Goal: Task Accomplishment & Management: Complete application form

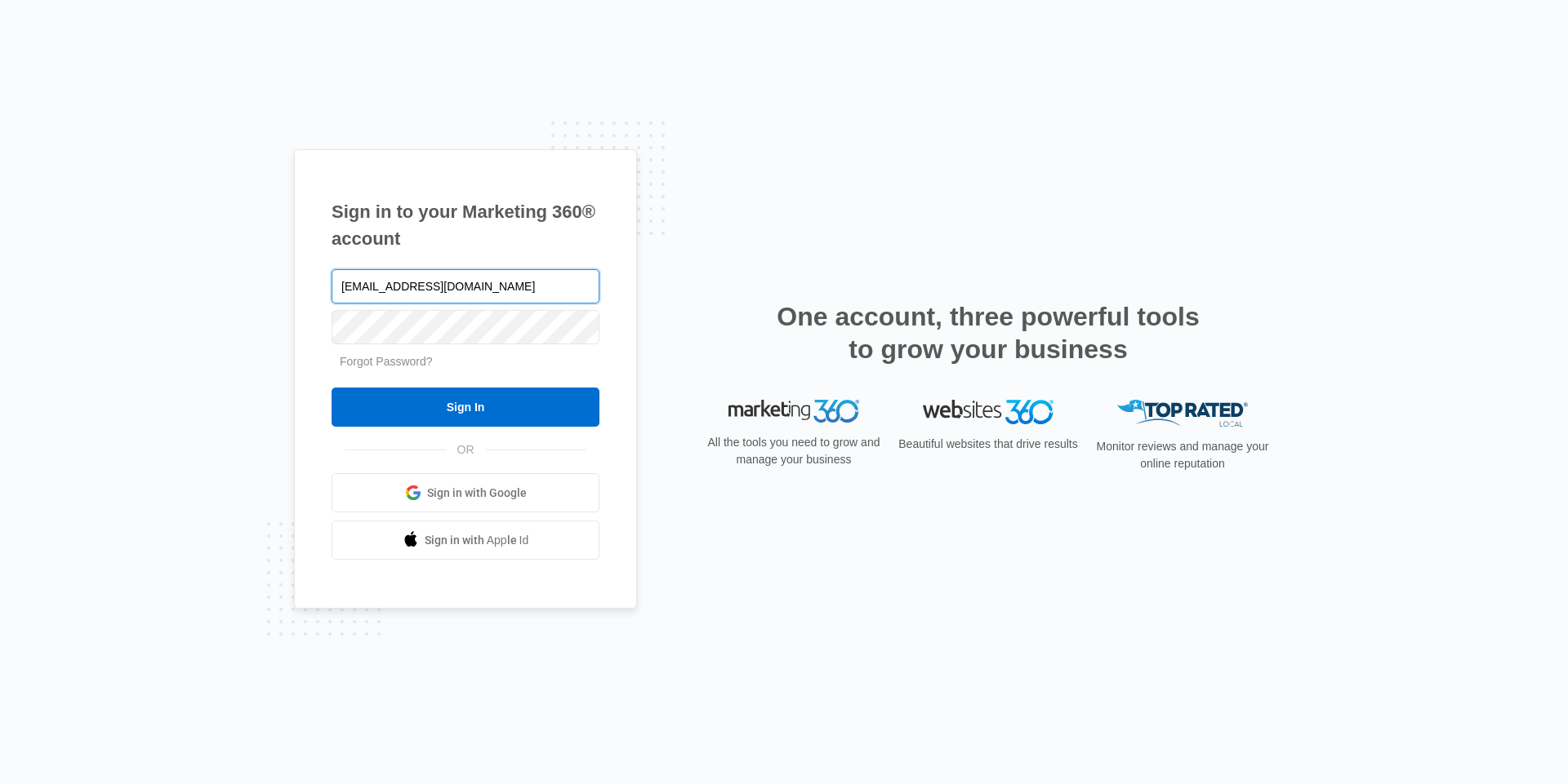
type input "[EMAIL_ADDRESS][DOMAIN_NAME]"
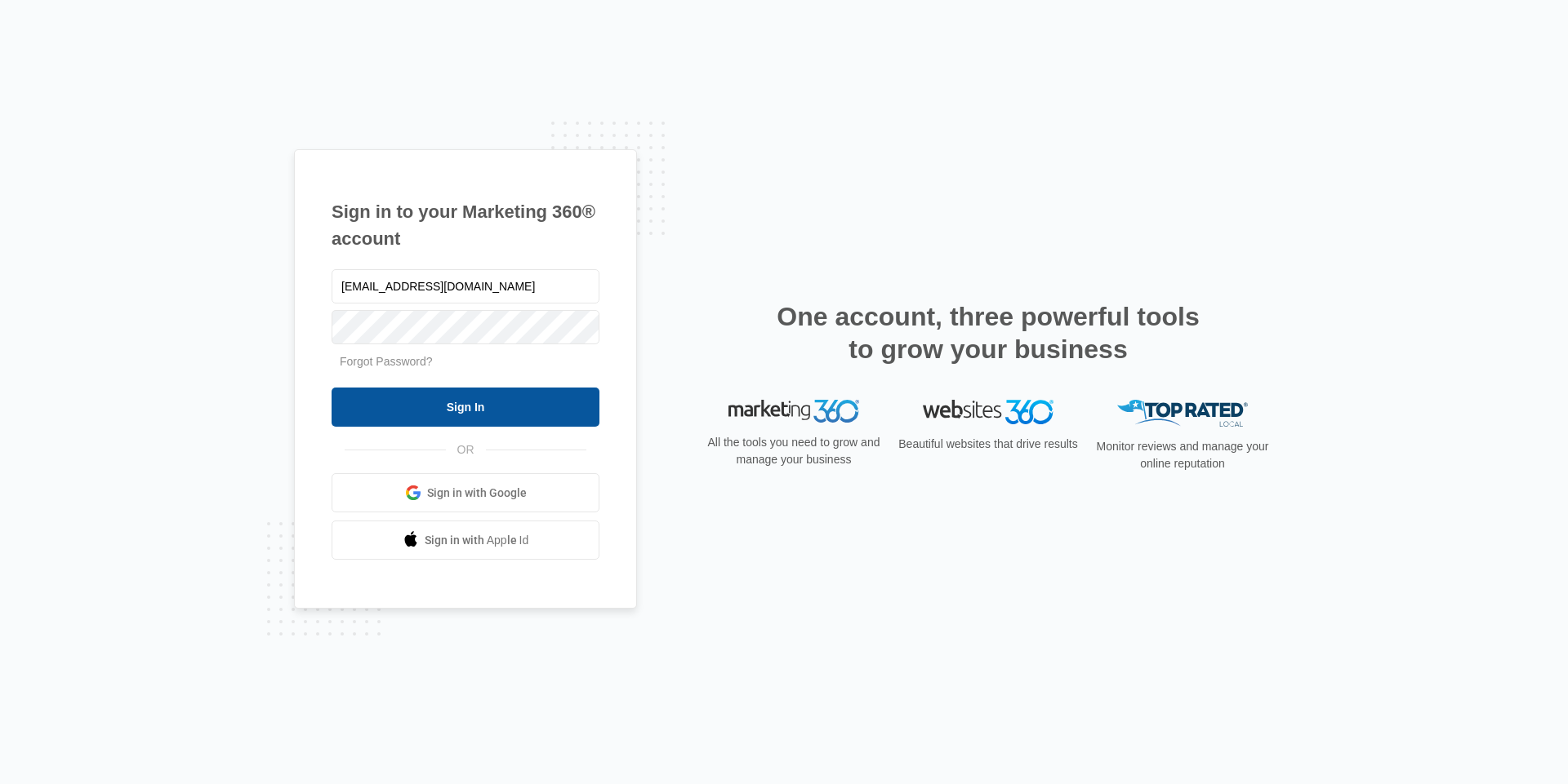
click at [472, 417] on input "Sign In" at bounding box center [466, 407] width 267 height 39
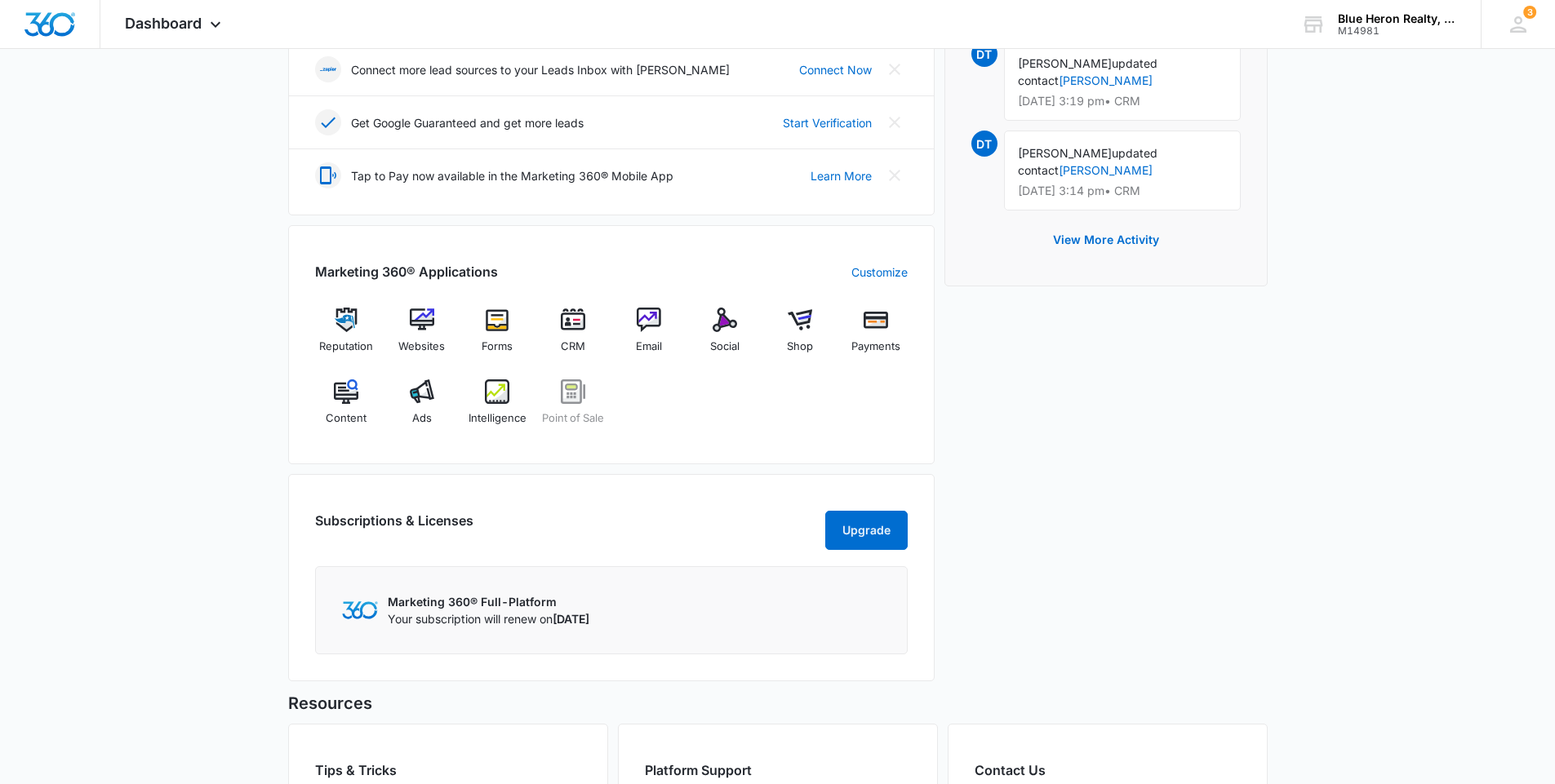
scroll to position [489, 0]
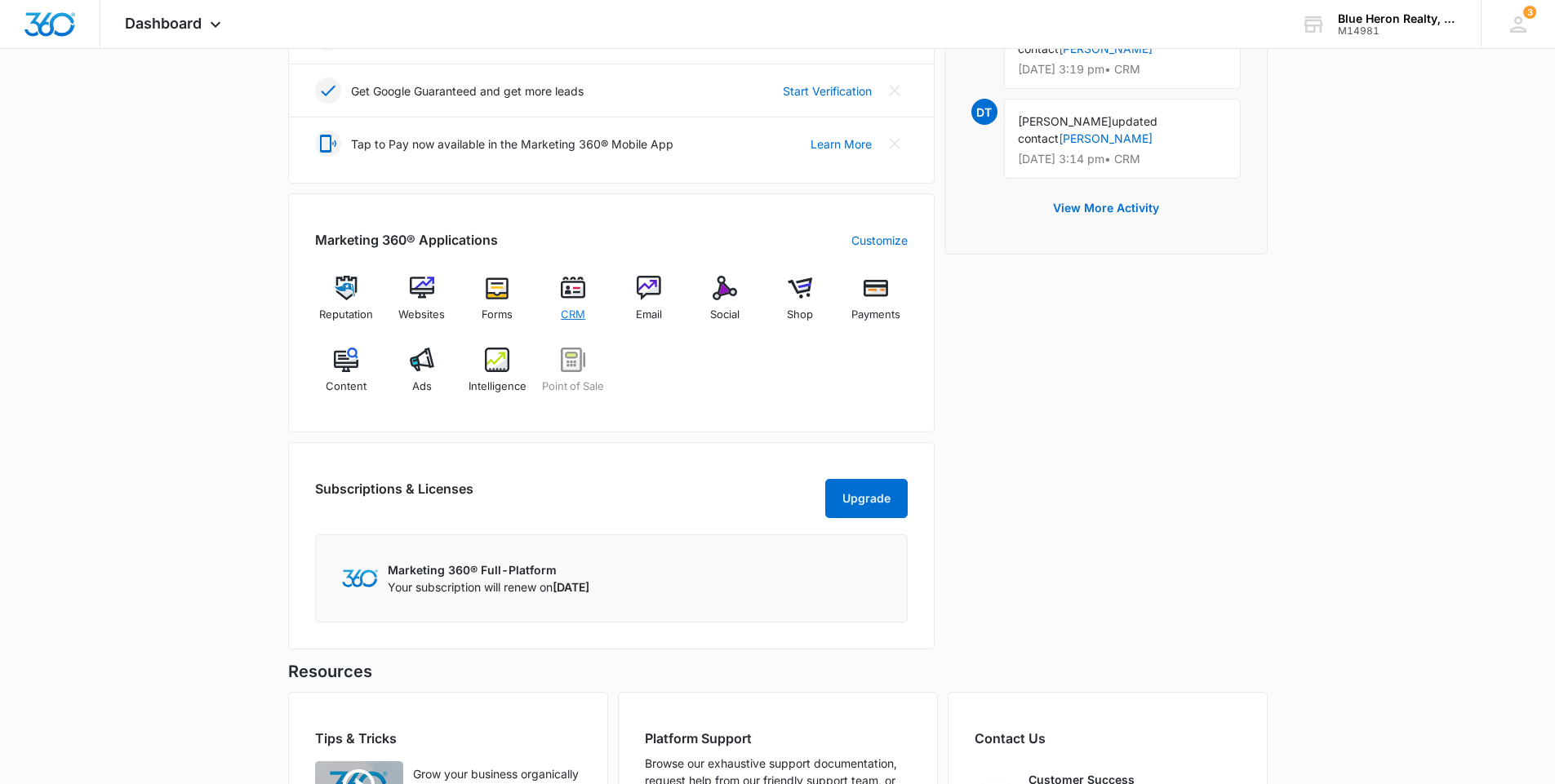
click at [573, 294] on img at bounding box center [573, 288] width 25 height 25
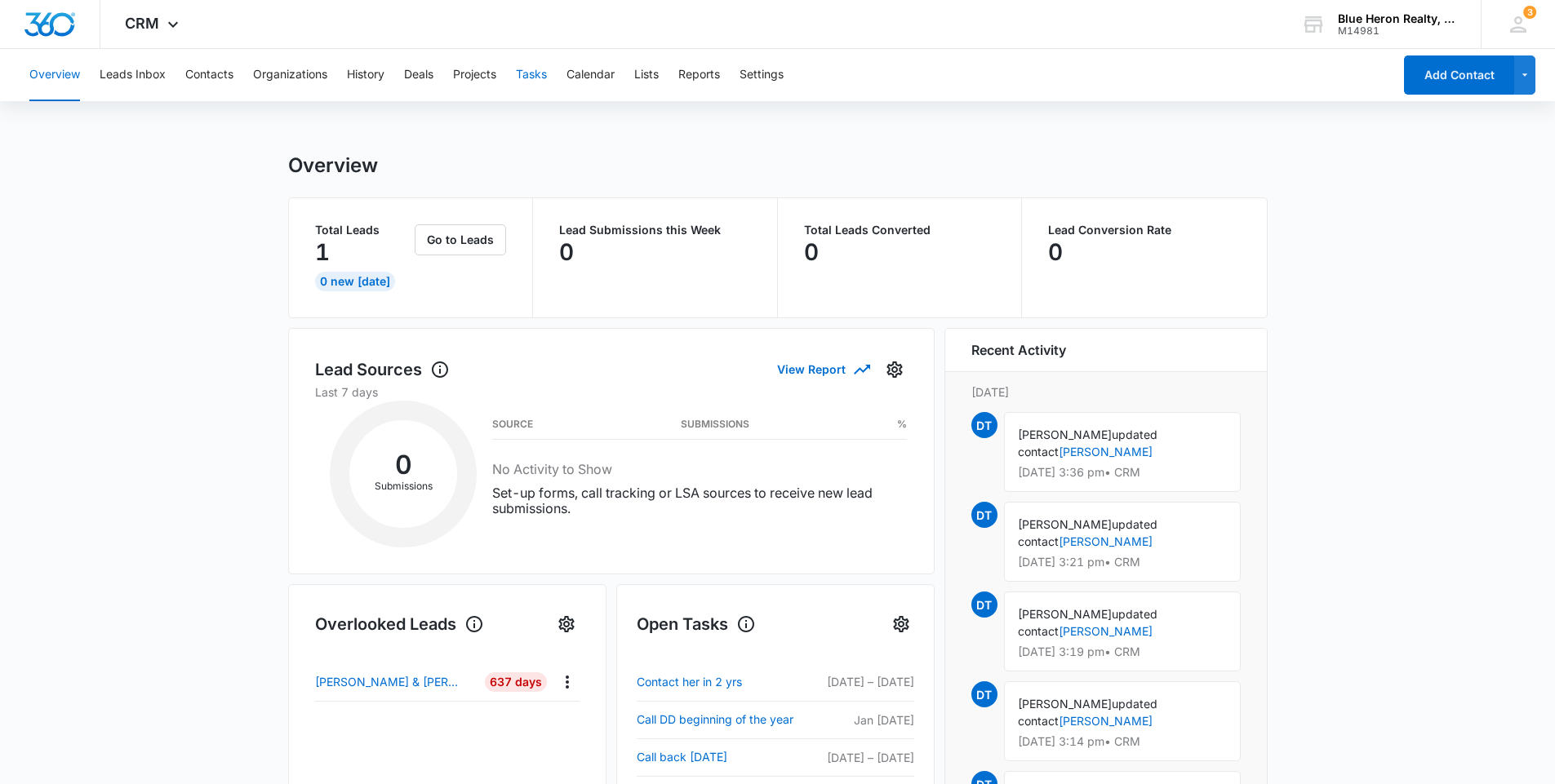
click at [526, 77] on button "Tasks" at bounding box center [531, 75] width 31 height 52
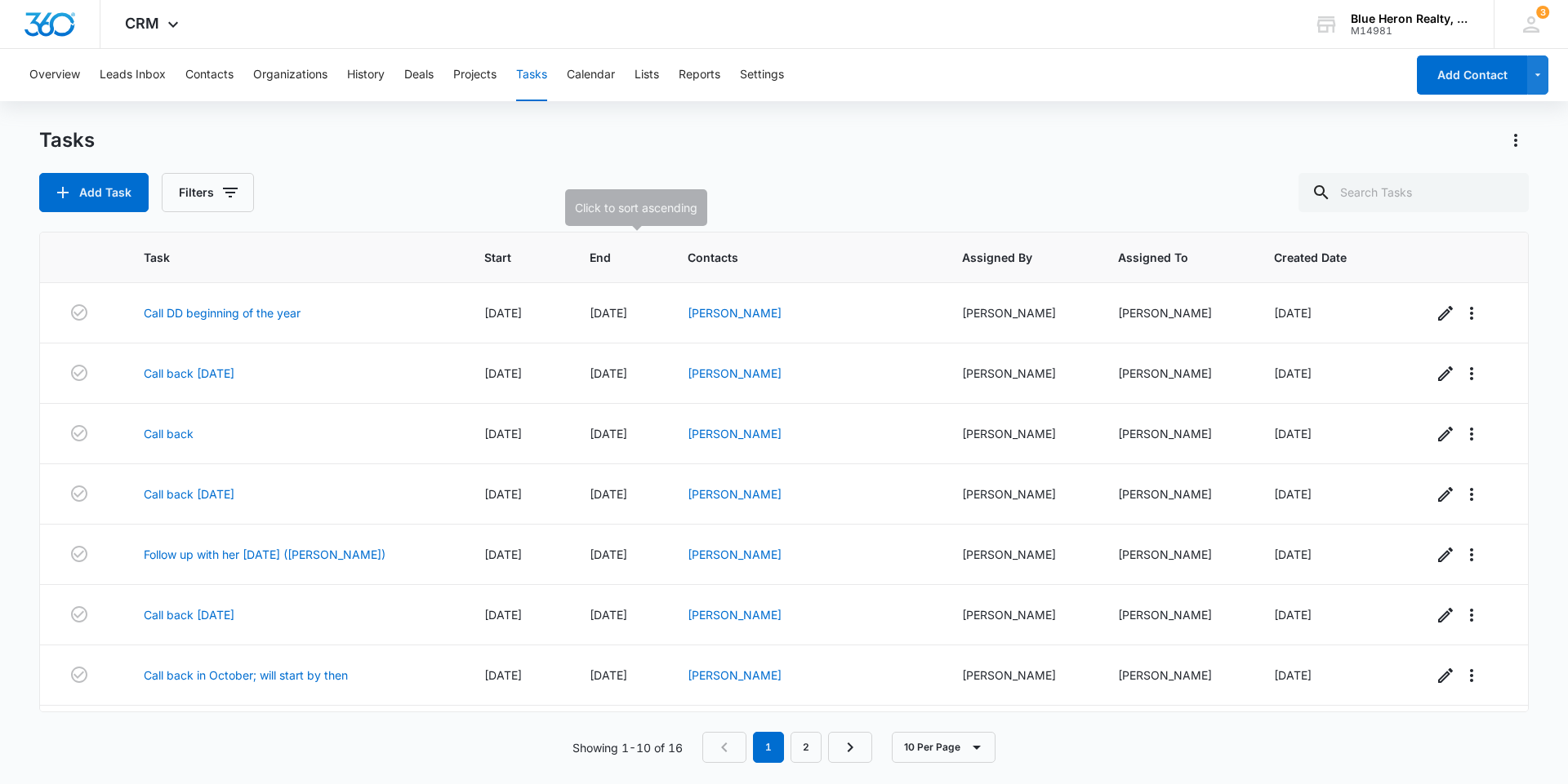
click at [610, 263] on span "End" at bounding box center [608, 257] width 36 height 17
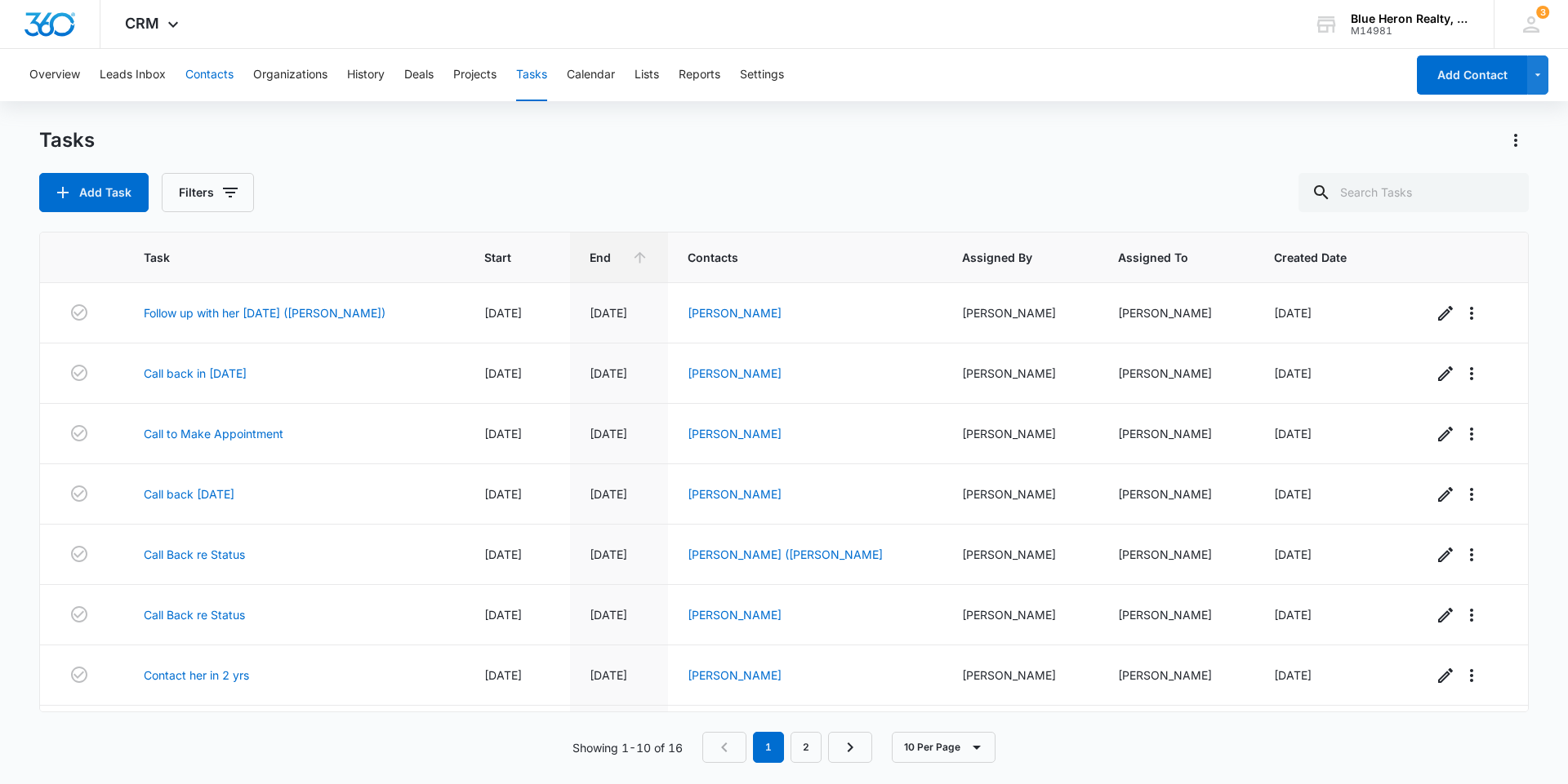
click at [208, 73] on button "Contacts" at bounding box center [209, 75] width 48 height 52
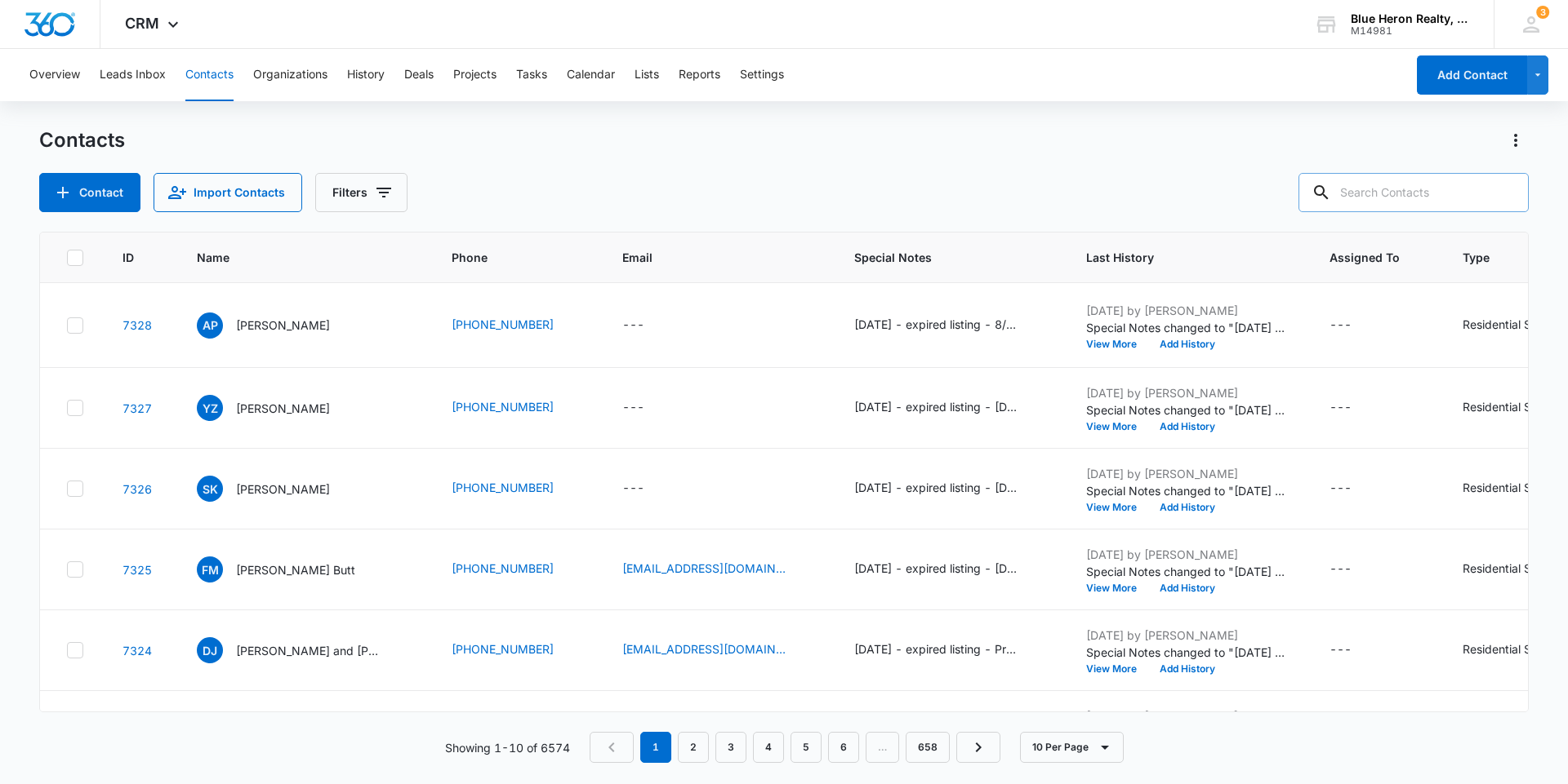
click at [1438, 185] on input "text" at bounding box center [1413, 193] width 231 height 39
type input "[PERSON_NAME]"
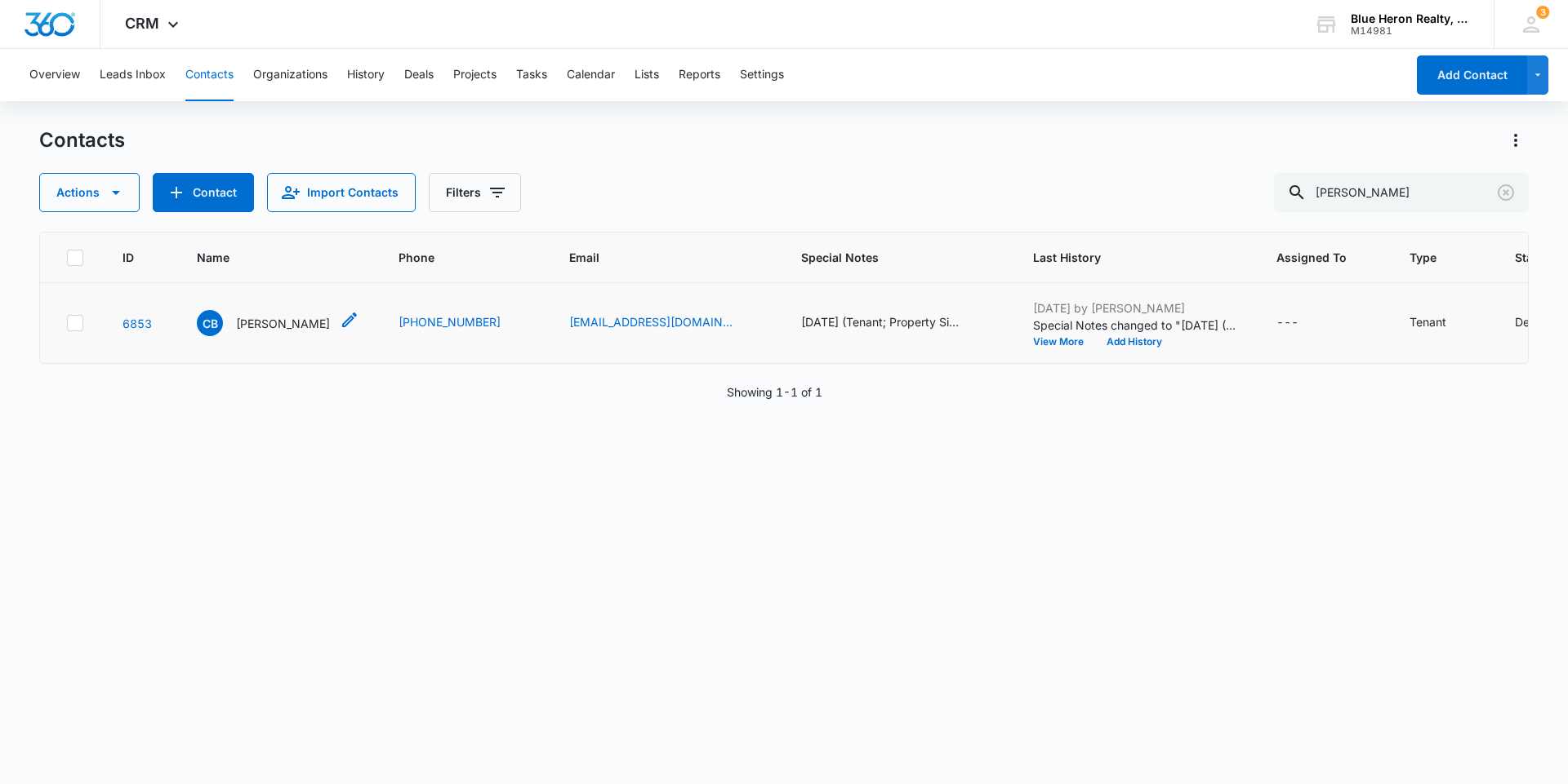
click at [301, 332] on p "[PERSON_NAME]" at bounding box center [283, 324] width 94 height 17
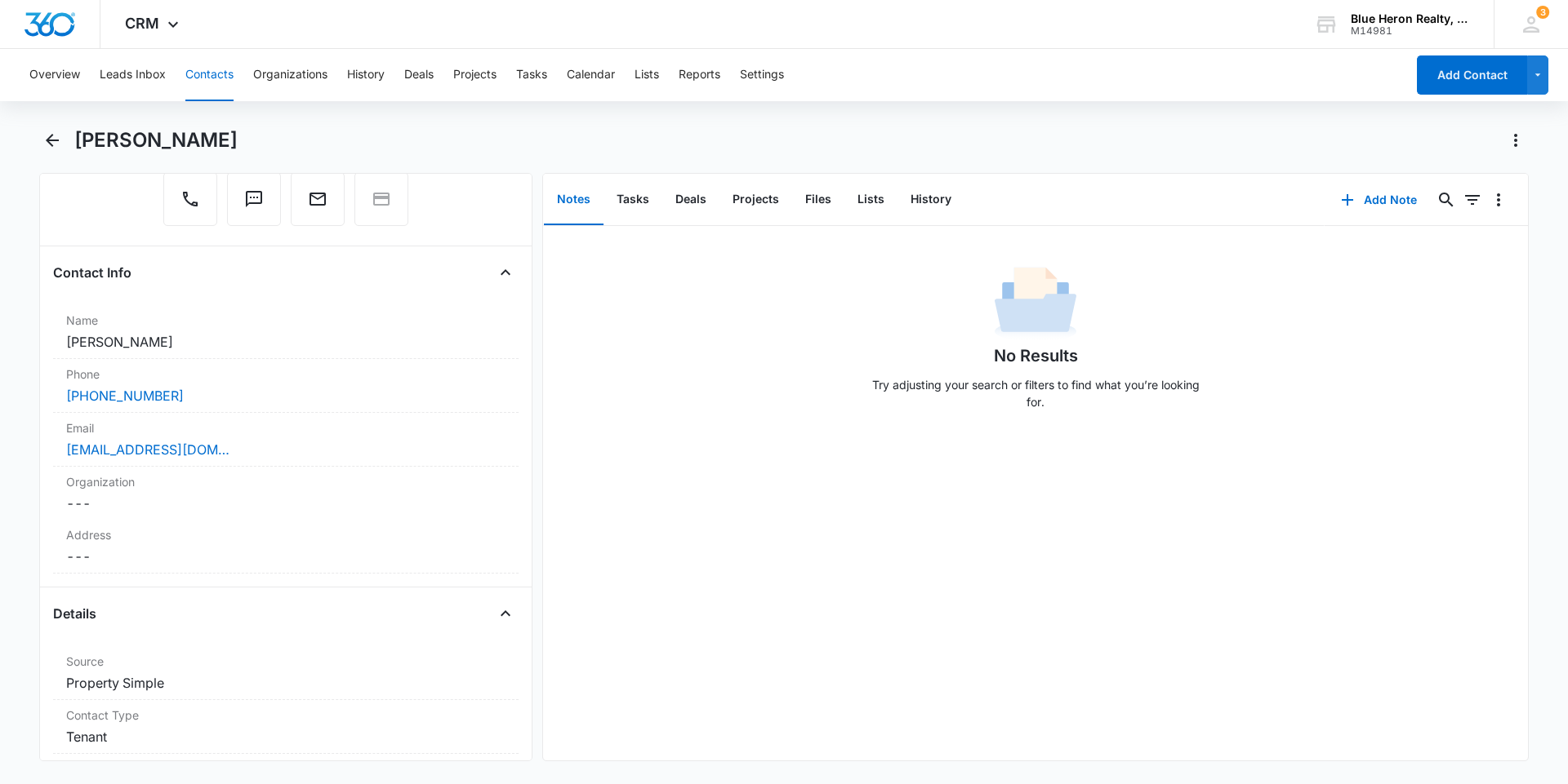
scroll to position [111, 0]
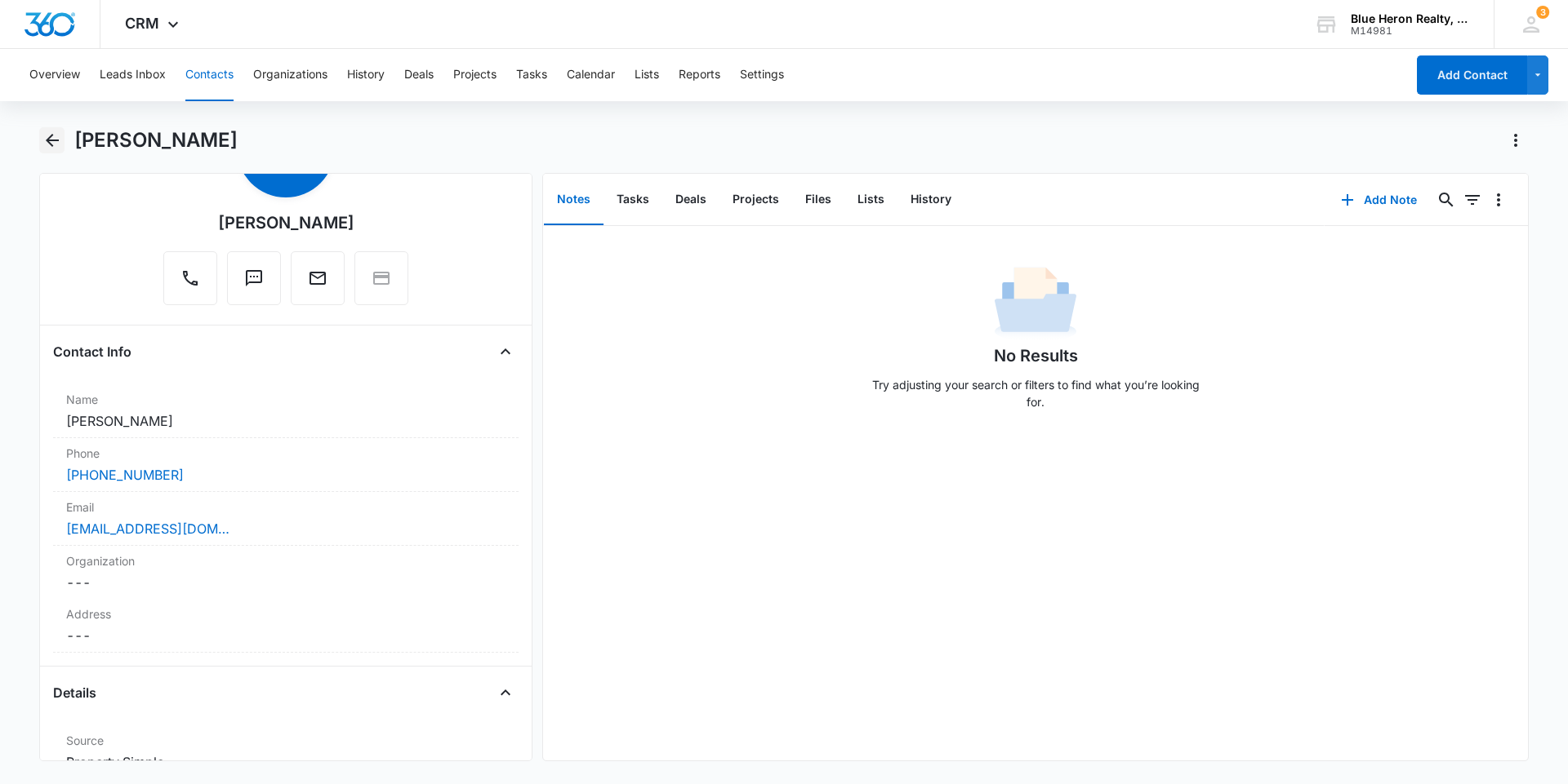
click at [50, 141] on icon "Back" at bounding box center [51, 140] width 13 height 13
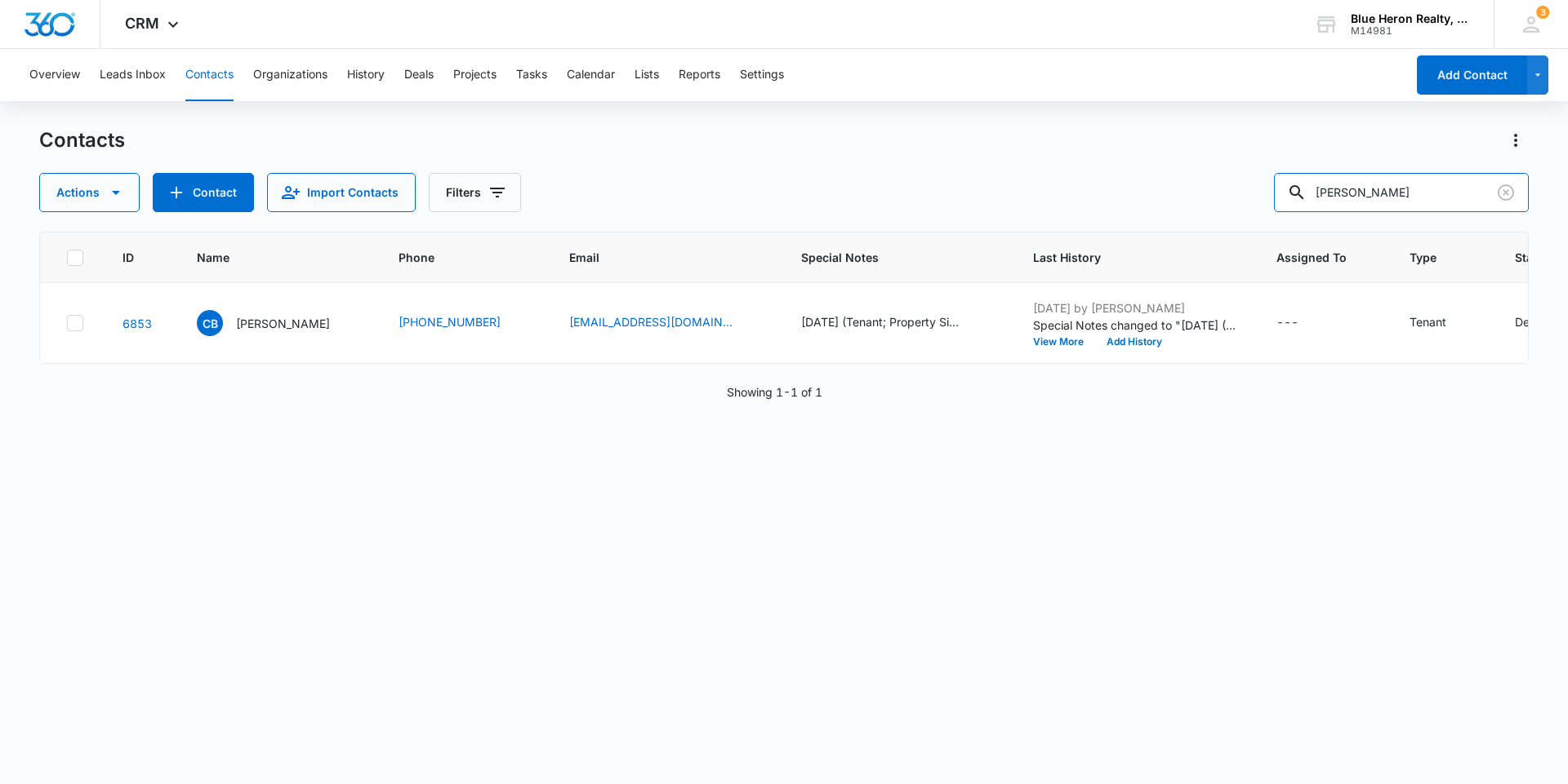
drag, startPoint x: 1457, startPoint y: 193, endPoint x: 1157, endPoint y: 184, distance: 300.1
click at [1161, 188] on div "Actions Contact Import Contacts Filters [PERSON_NAME]" at bounding box center [784, 193] width 1489 height 39
type input "R"
type input "[PERSON_NAME]"
drag, startPoint x: 1213, startPoint y: 178, endPoint x: 1210, endPoint y: 169, distance: 9.5
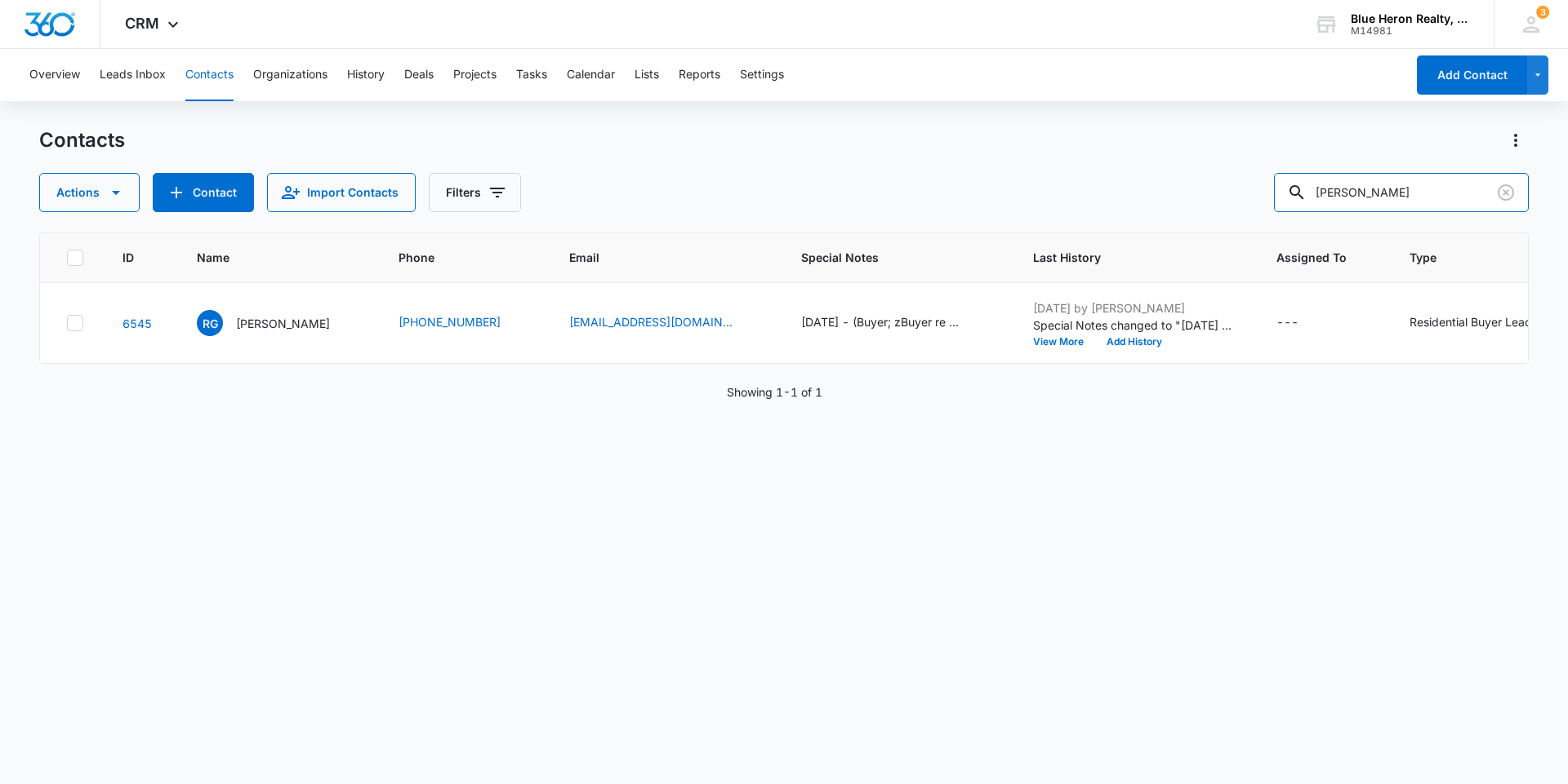
click at [1211, 177] on div "Actions Contact Import Contacts Filters [PERSON_NAME]" at bounding box center [784, 193] width 1489 height 39
type input "[PERSON_NAME]"
click at [267, 326] on p "[PERSON_NAME]" at bounding box center [283, 324] width 94 height 17
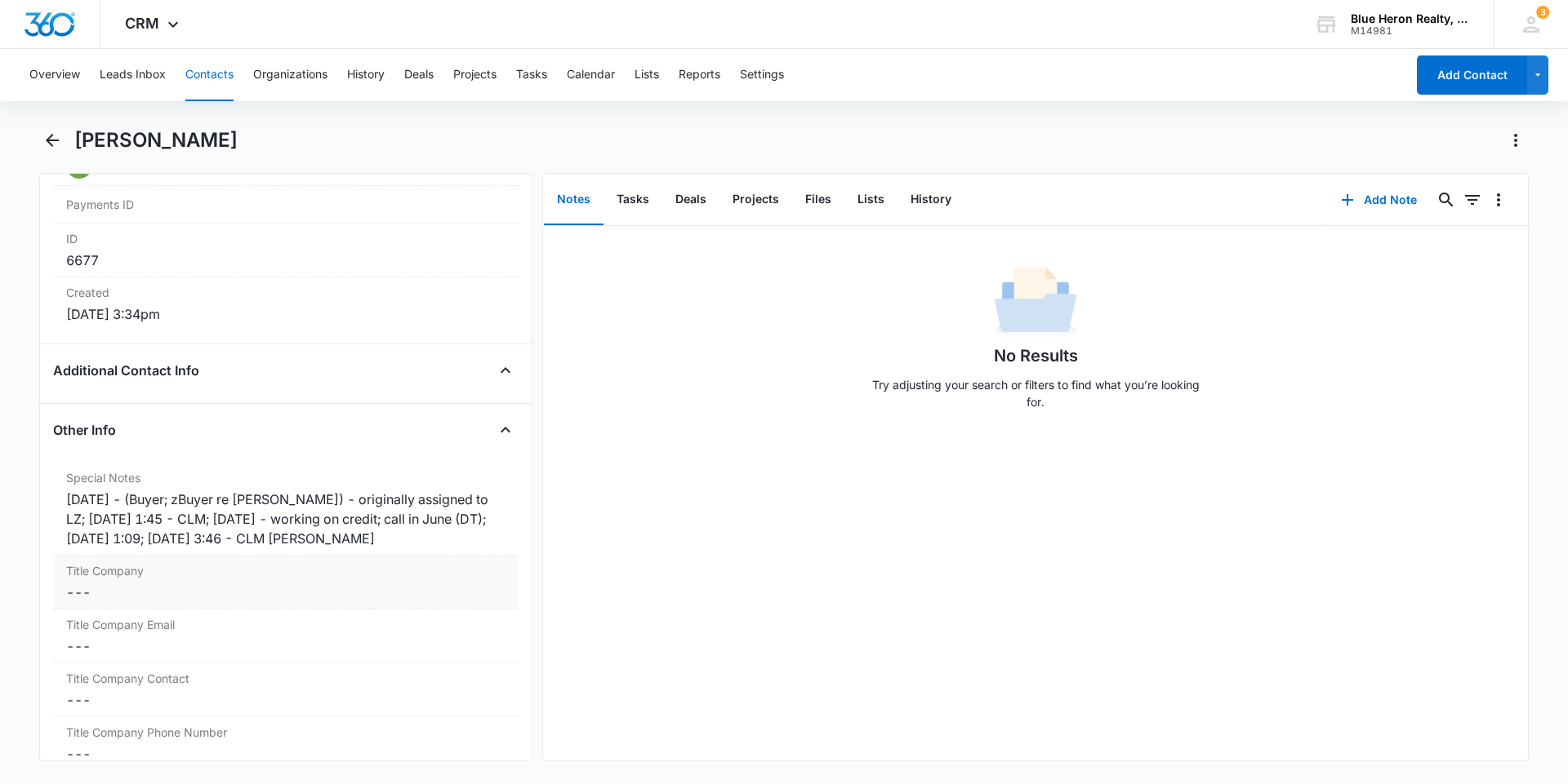
scroll to position [1062, 0]
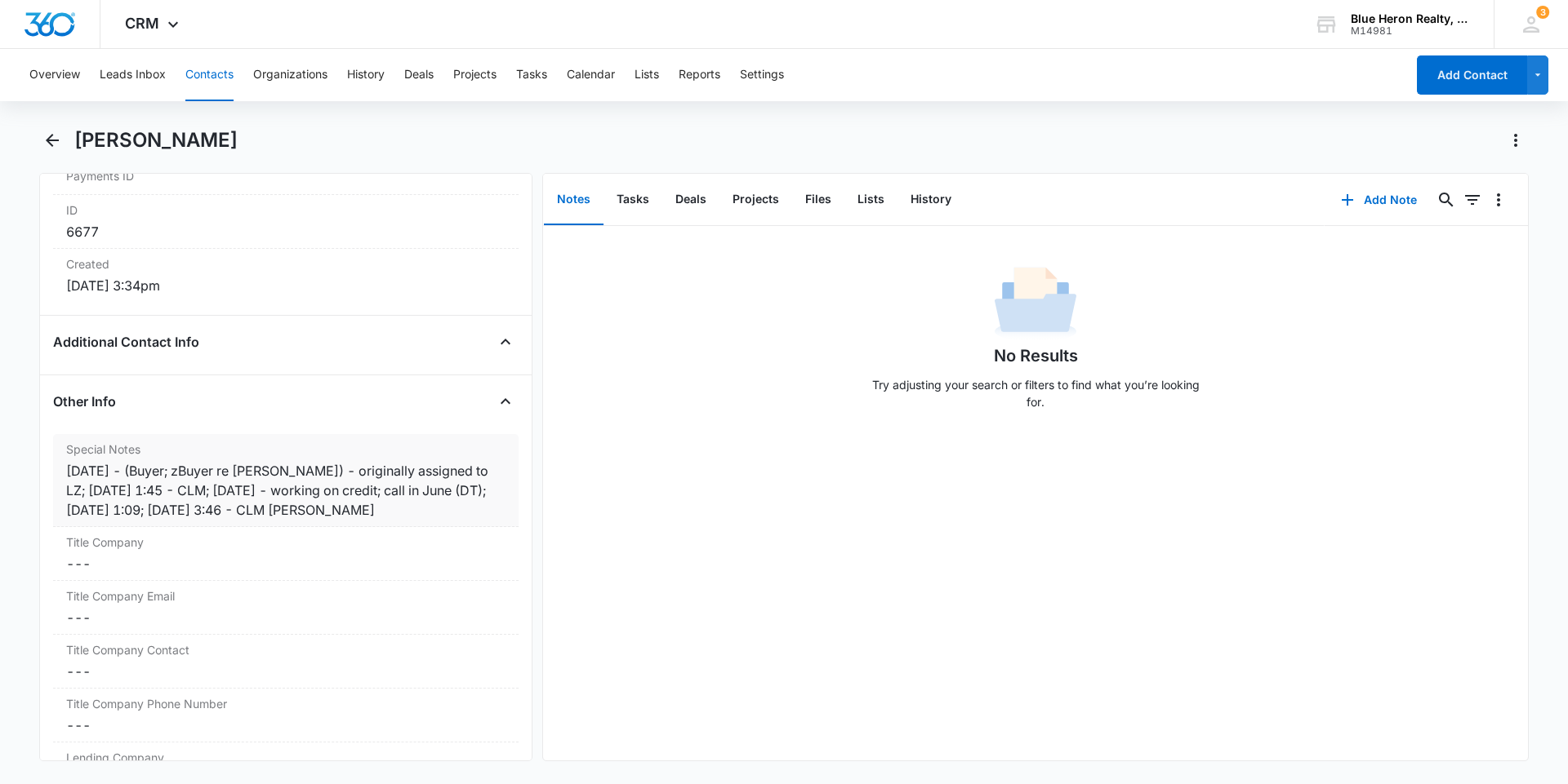
click at [180, 510] on div "[DATE] - (Buyer; zBuyer re [PERSON_NAME]) - originally assigned to LZ; [DATE] 1…" at bounding box center [285, 490] width 439 height 59
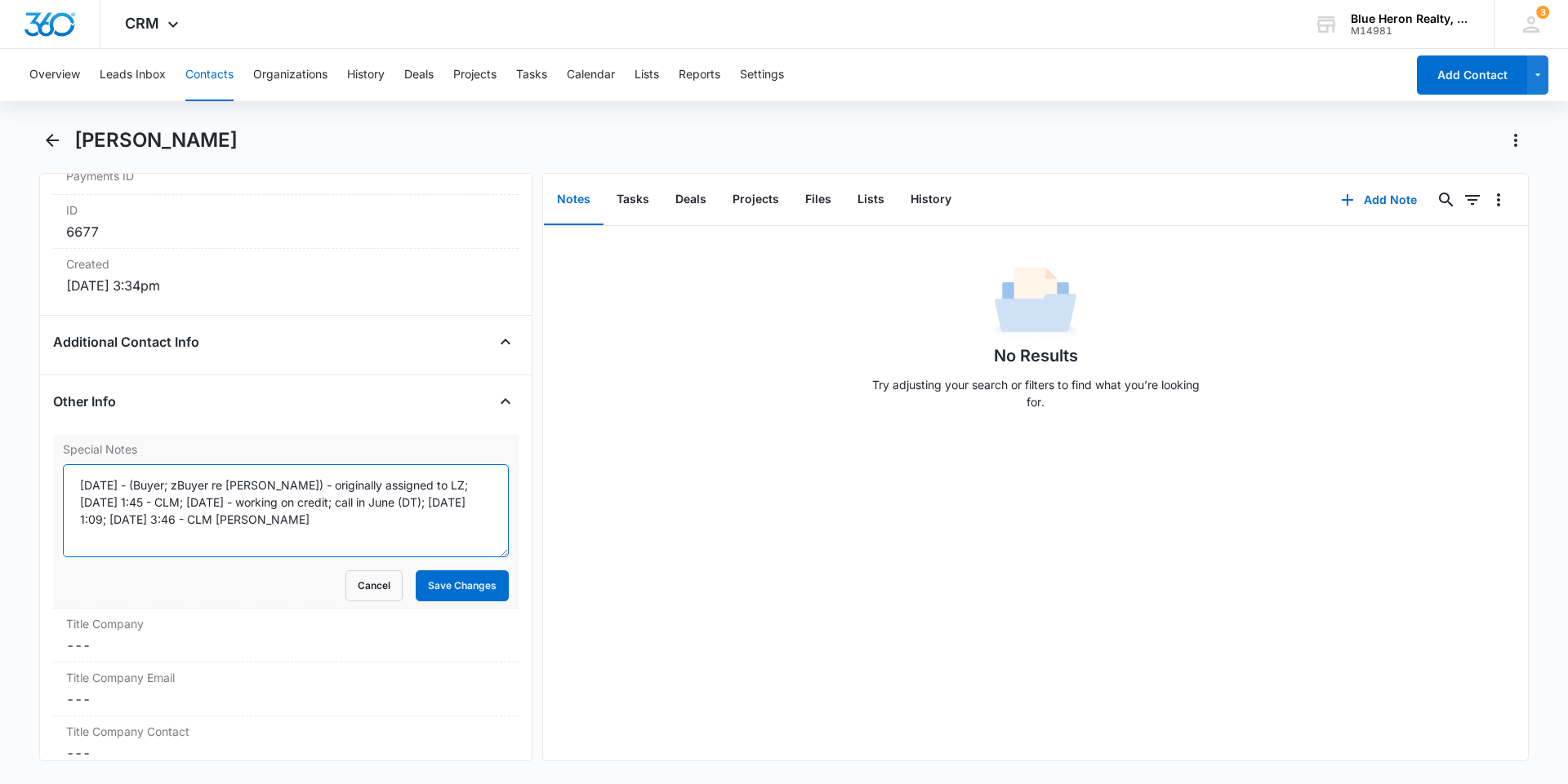
click at [104, 518] on textarea "[DATE] - (Buyer; zBuyer re [PERSON_NAME]) - originally assigned to LZ; [DATE] 1…" at bounding box center [285, 511] width 446 height 93
type textarea "[DATE] - (Buyer; zBuyer re [PERSON_NAME]) - originally assigned to LZ; [DATE] 1…"
click at [432, 587] on button "Save Changes" at bounding box center [462, 586] width 93 height 31
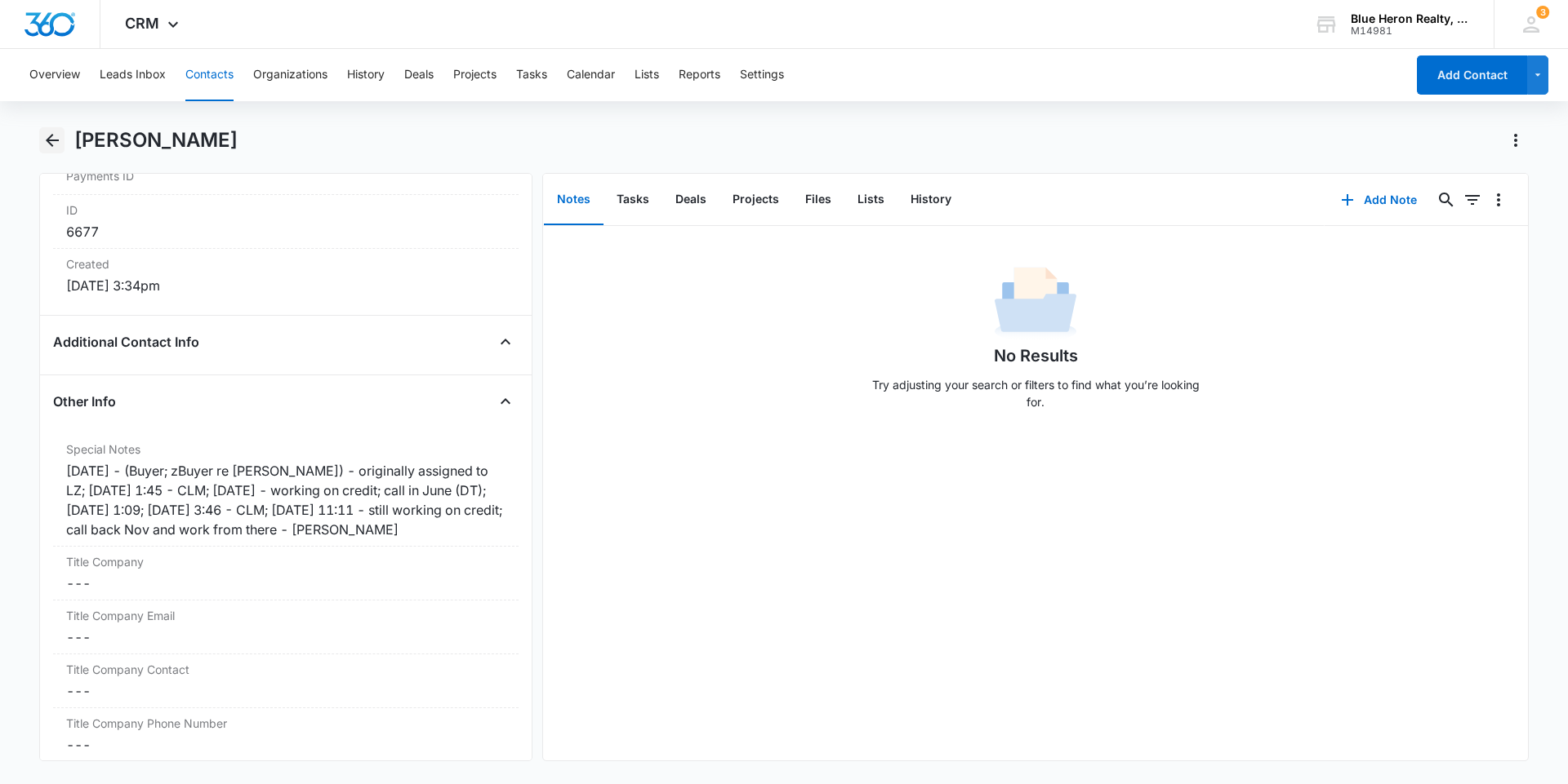
click at [48, 136] on icon "Back" at bounding box center [52, 140] width 20 height 20
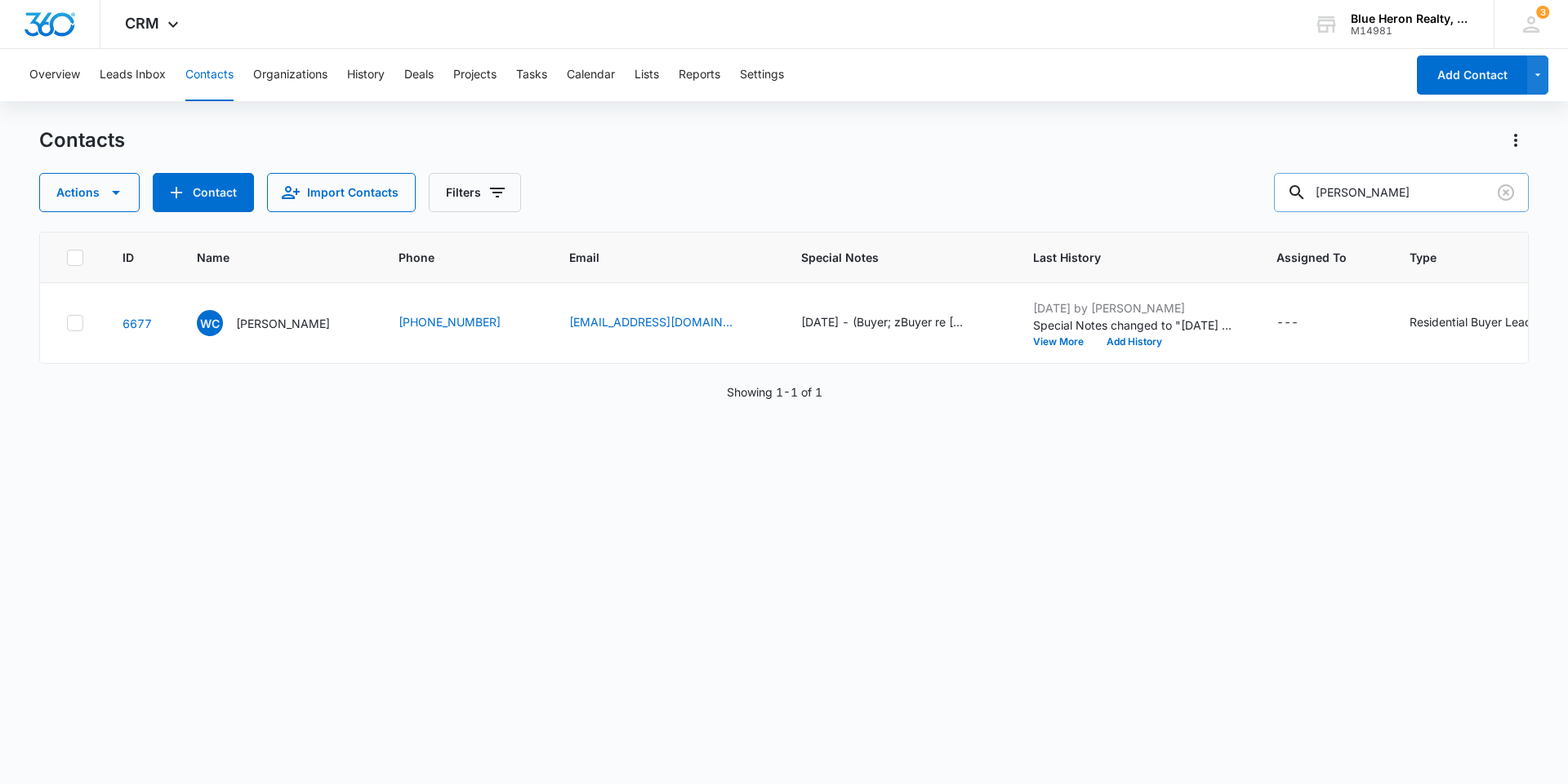
drag, startPoint x: 1411, startPoint y: 192, endPoint x: 1314, endPoint y: 197, distance: 97.1
click at [1314, 197] on div "[PERSON_NAME]" at bounding box center [1401, 193] width 255 height 39
click at [252, 323] on p "[PERSON_NAME]" at bounding box center [283, 324] width 94 height 17
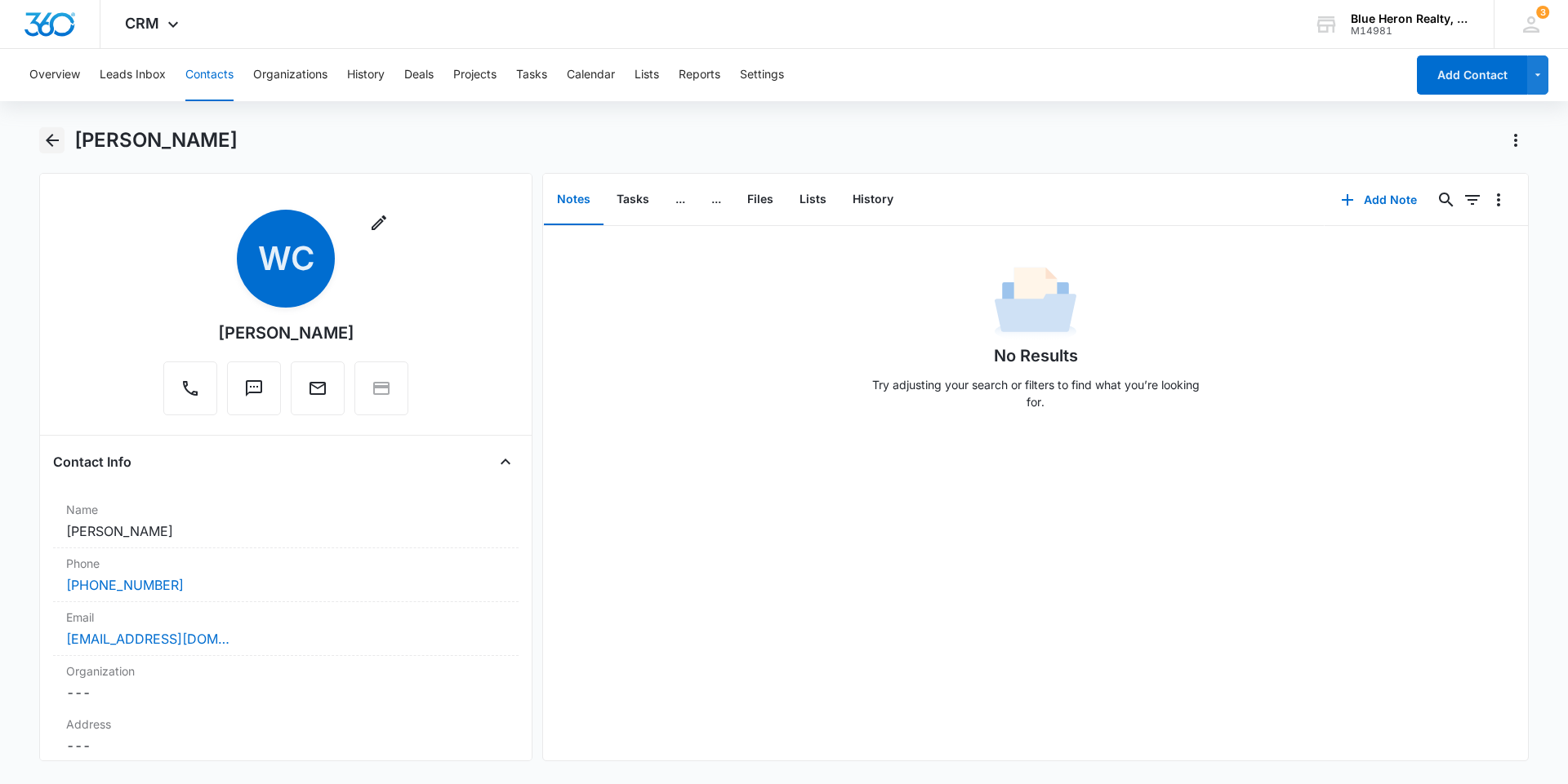
click at [57, 133] on icon "Back" at bounding box center [52, 140] width 20 height 20
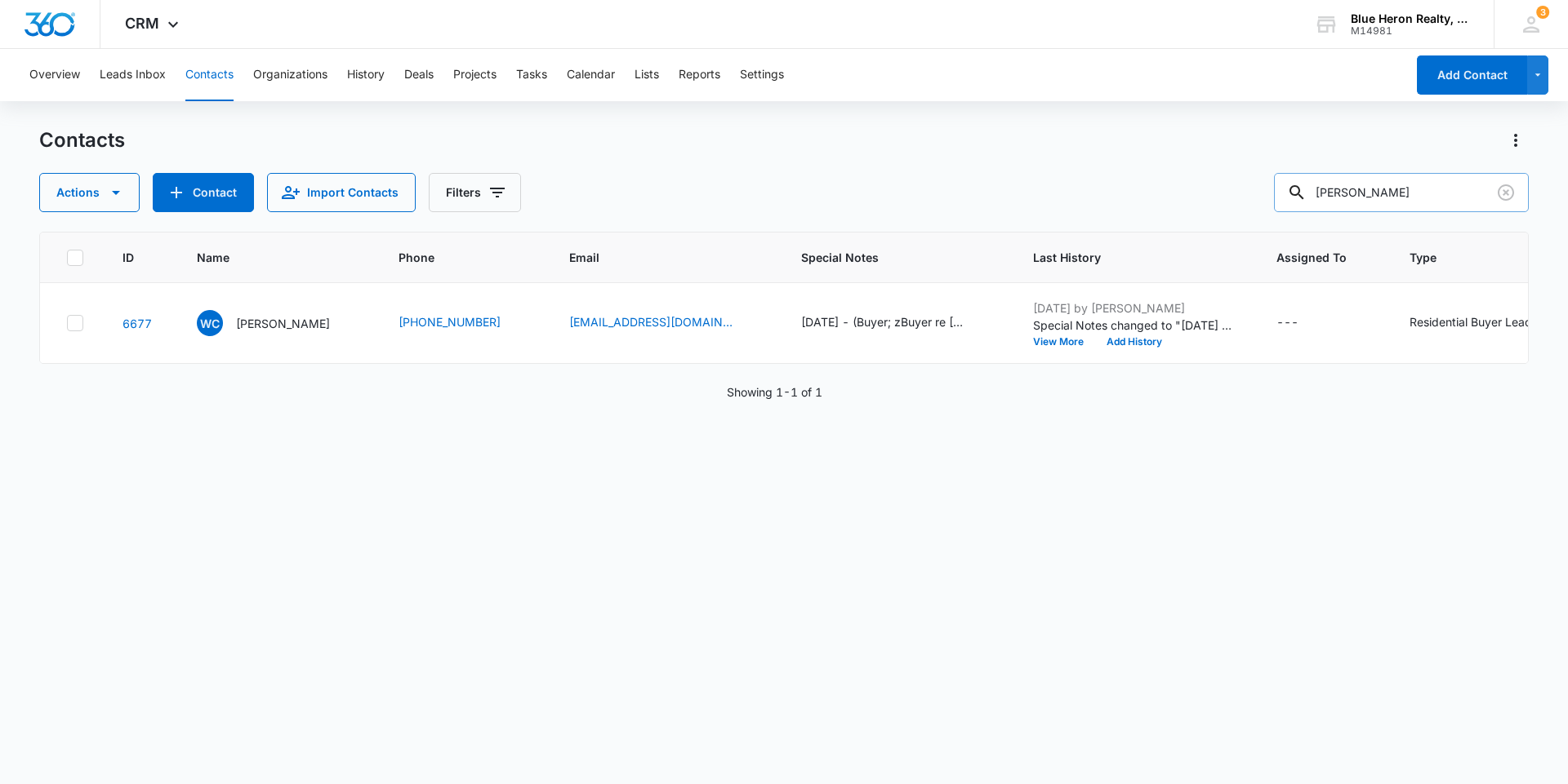
drag, startPoint x: 1427, startPoint y: 188, endPoint x: 1305, endPoint y: 194, distance: 122.1
click at [1305, 194] on div "[PERSON_NAME]" at bounding box center [1401, 193] width 255 height 39
click at [540, 77] on button "Tasks" at bounding box center [532, 75] width 31 height 52
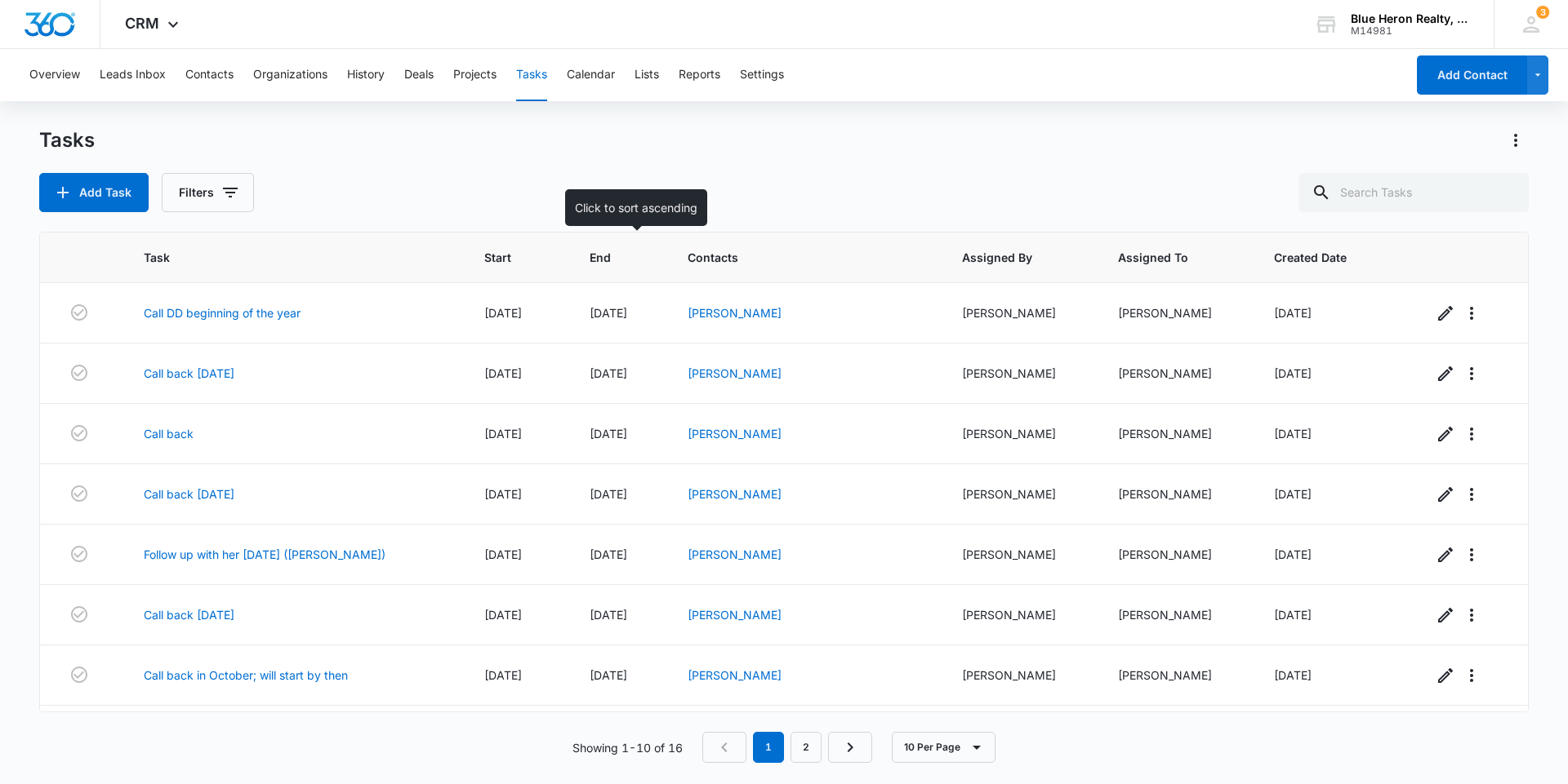
click at [604, 256] on span "End" at bounding box center [608, 257] width 36 height 17
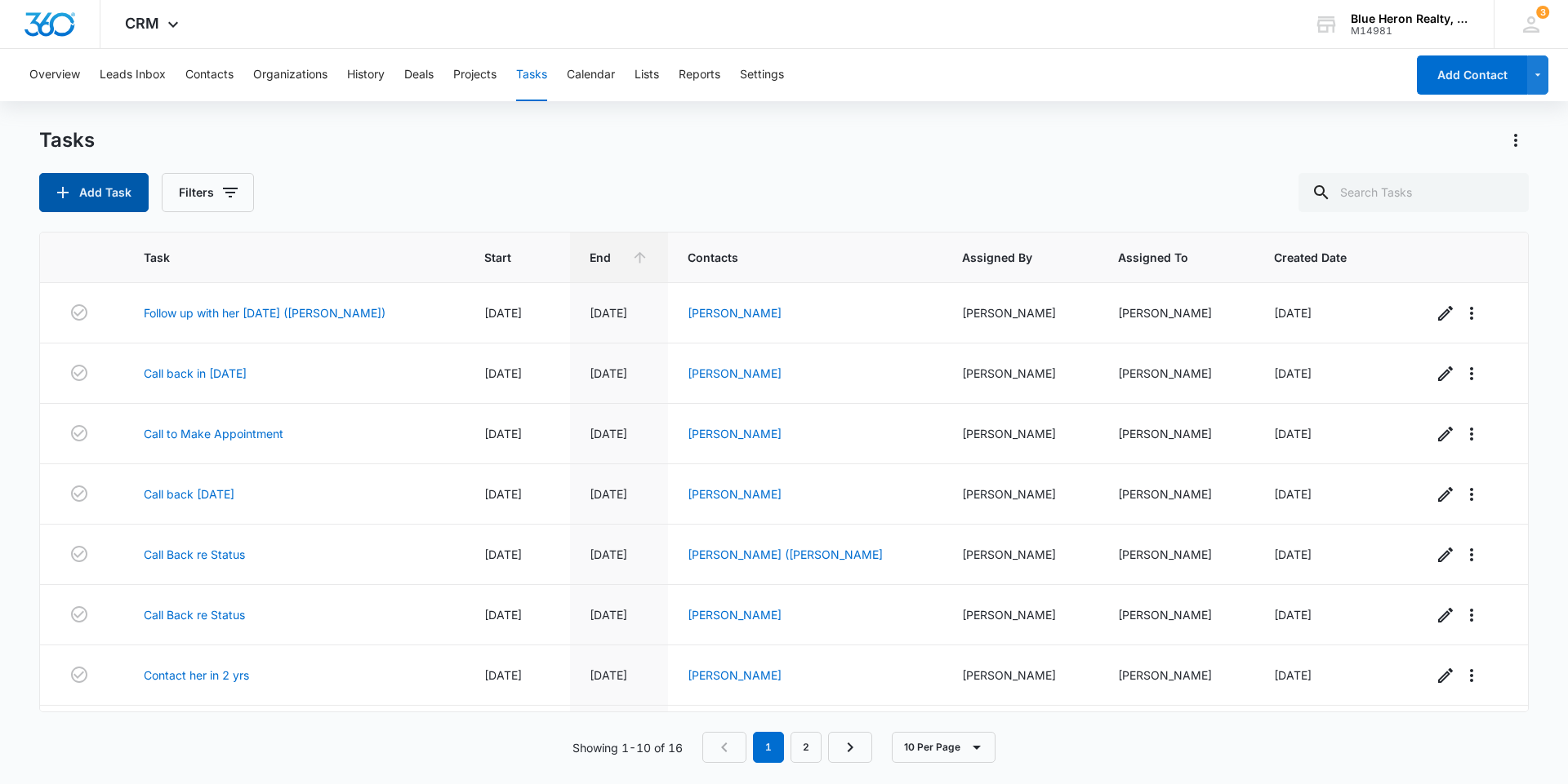
click at [95, 194] on button "Add Task" at bounding box center [94, 193] width 110 height 39
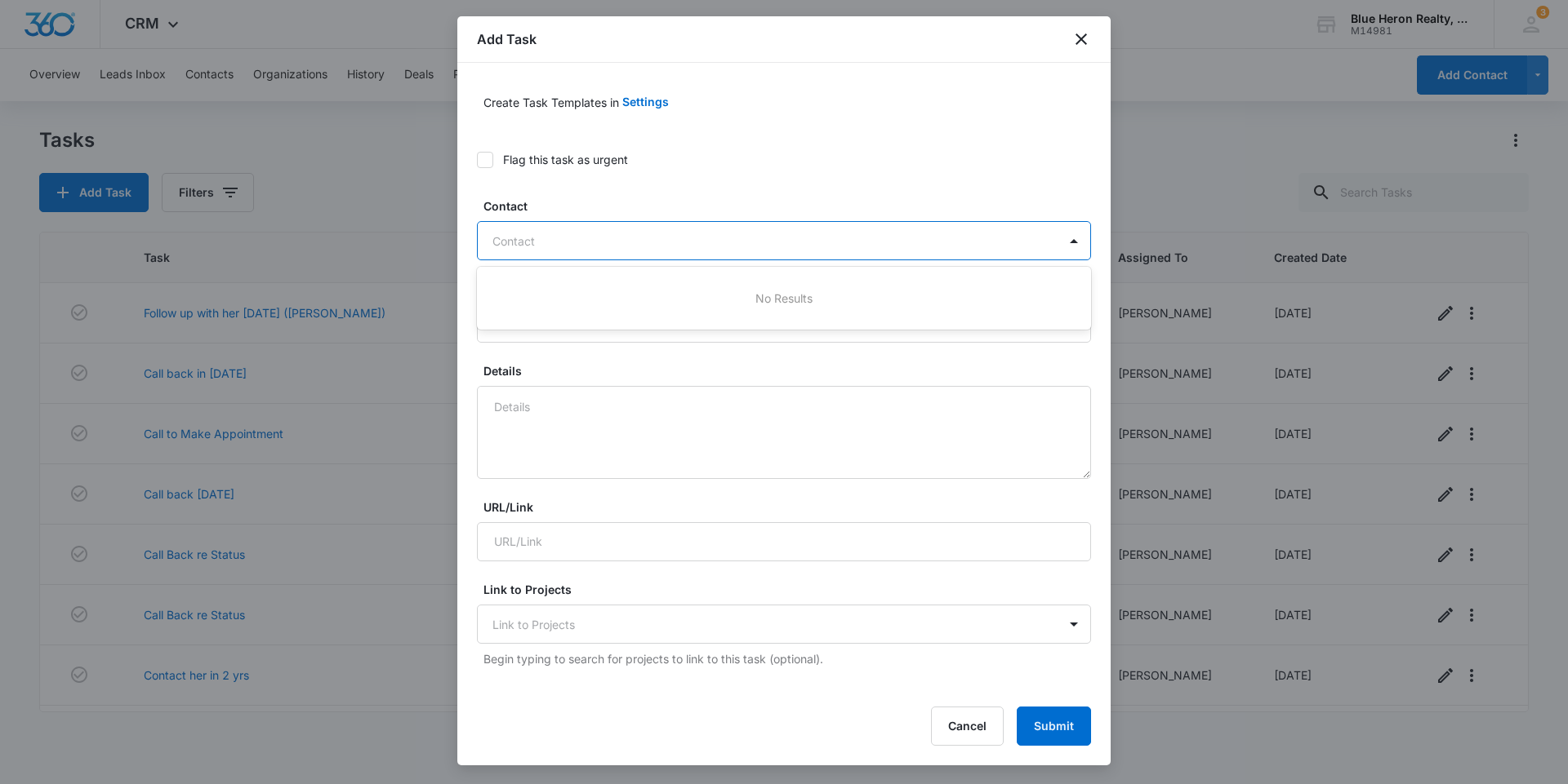
click at [572, 242] on div at bounding box center [773, 242] width 563 height 21
type input "W"
type input "w"
type input "[PERSON_NAME]"
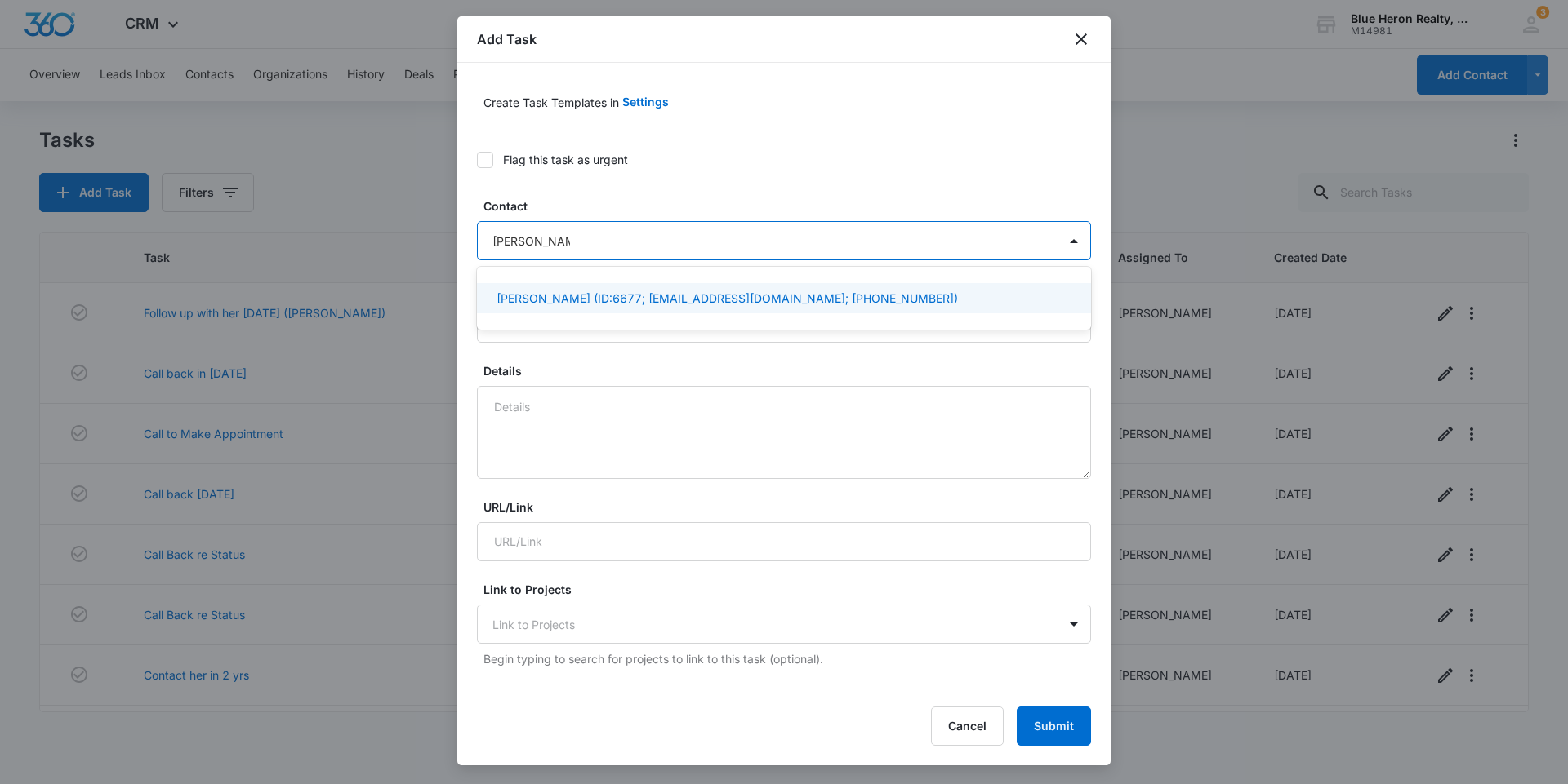
click at [655, 299] on p "[PERSON_NAME] (ID:6677; [EMAIL_ADDRESS][DOMAIN_NAME]; [PHONE_NUMBER])" at bounding box center [727, 298] width 461 height 17
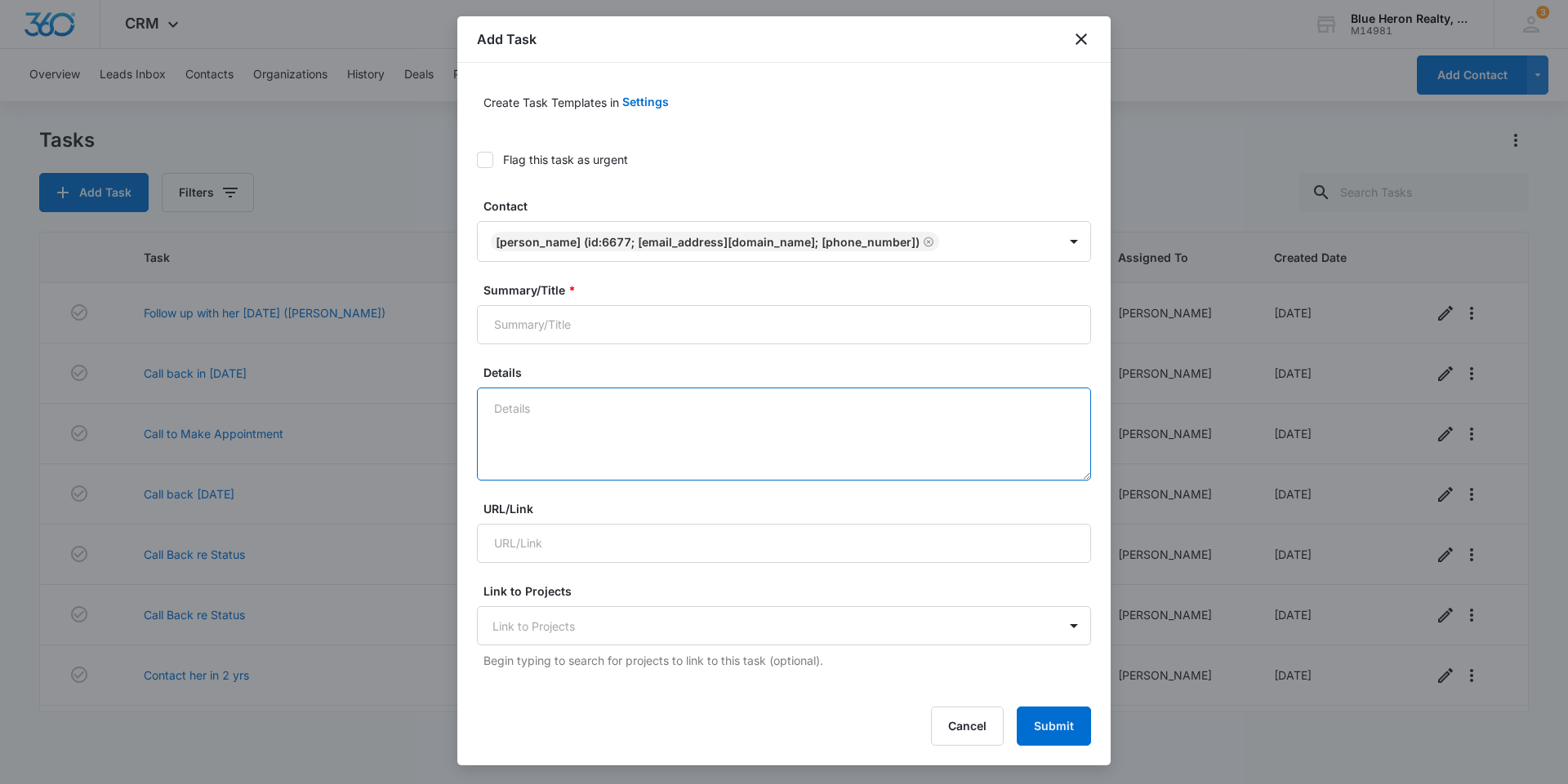
click at [605, 401] on textarea "Details" at bounding box center [784, 434] width 614 height 93
click at [610, 325] on input "Summary/Title *" at bounding box center [784, 325] width 614 height 39
type input "F"
type input "Call and Follow-Up with WC's credit"
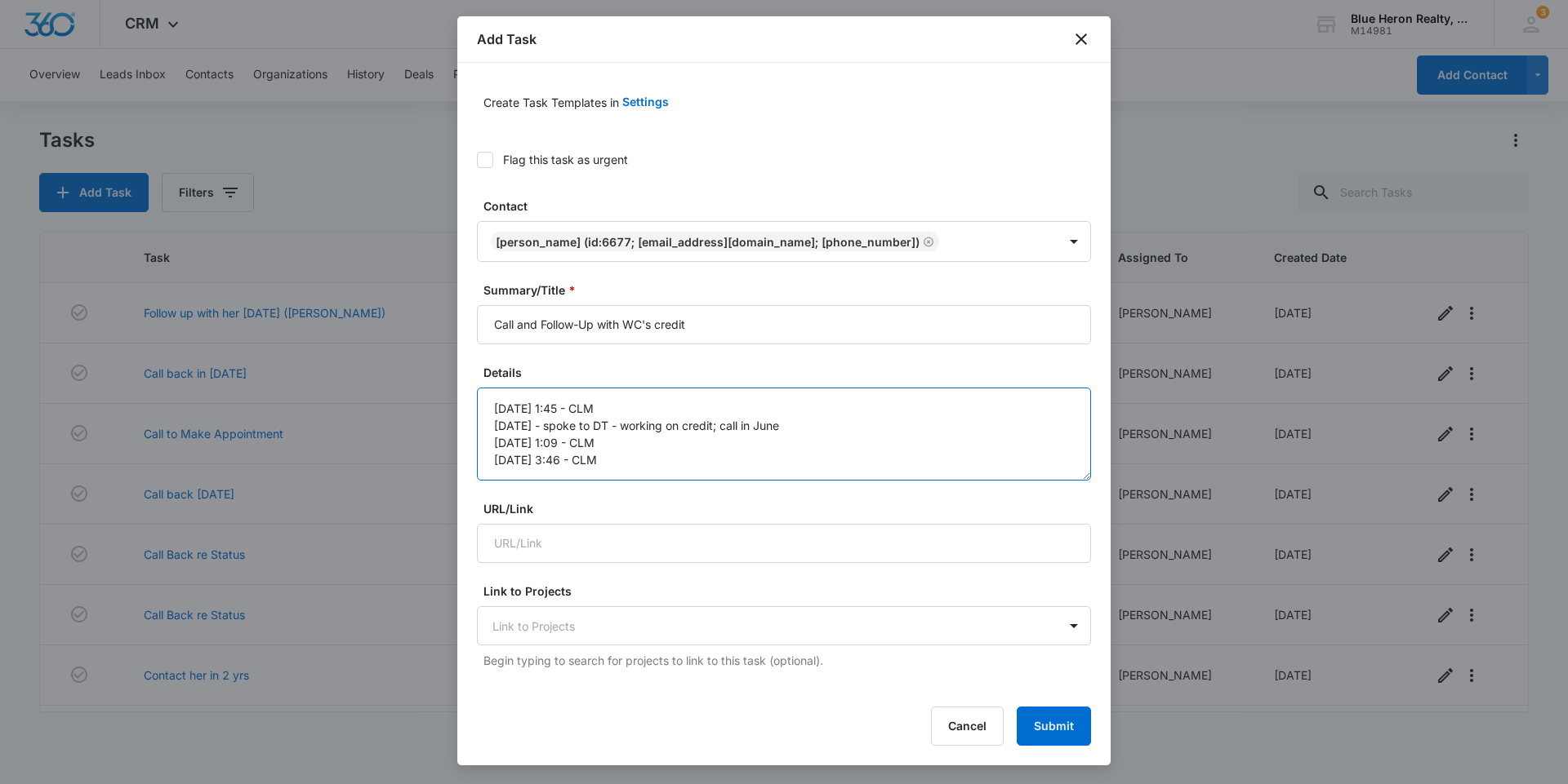
scroll to position [4, 0]
type textarea "[DATE] 1:45 - CLM [DATE] - spoke to DT - working on credit; call in June [DATE]…"
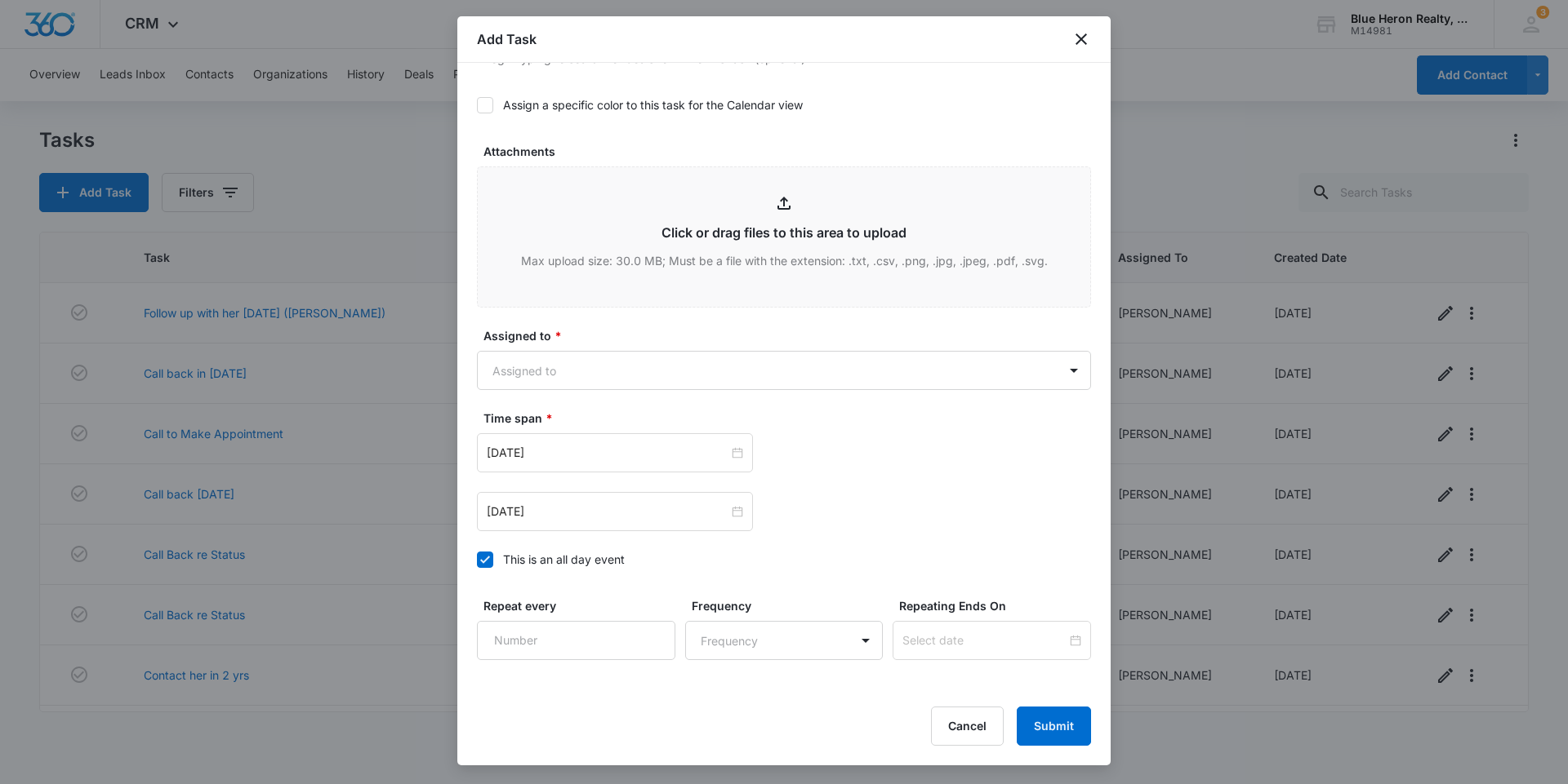
scroll to position [683, 0]
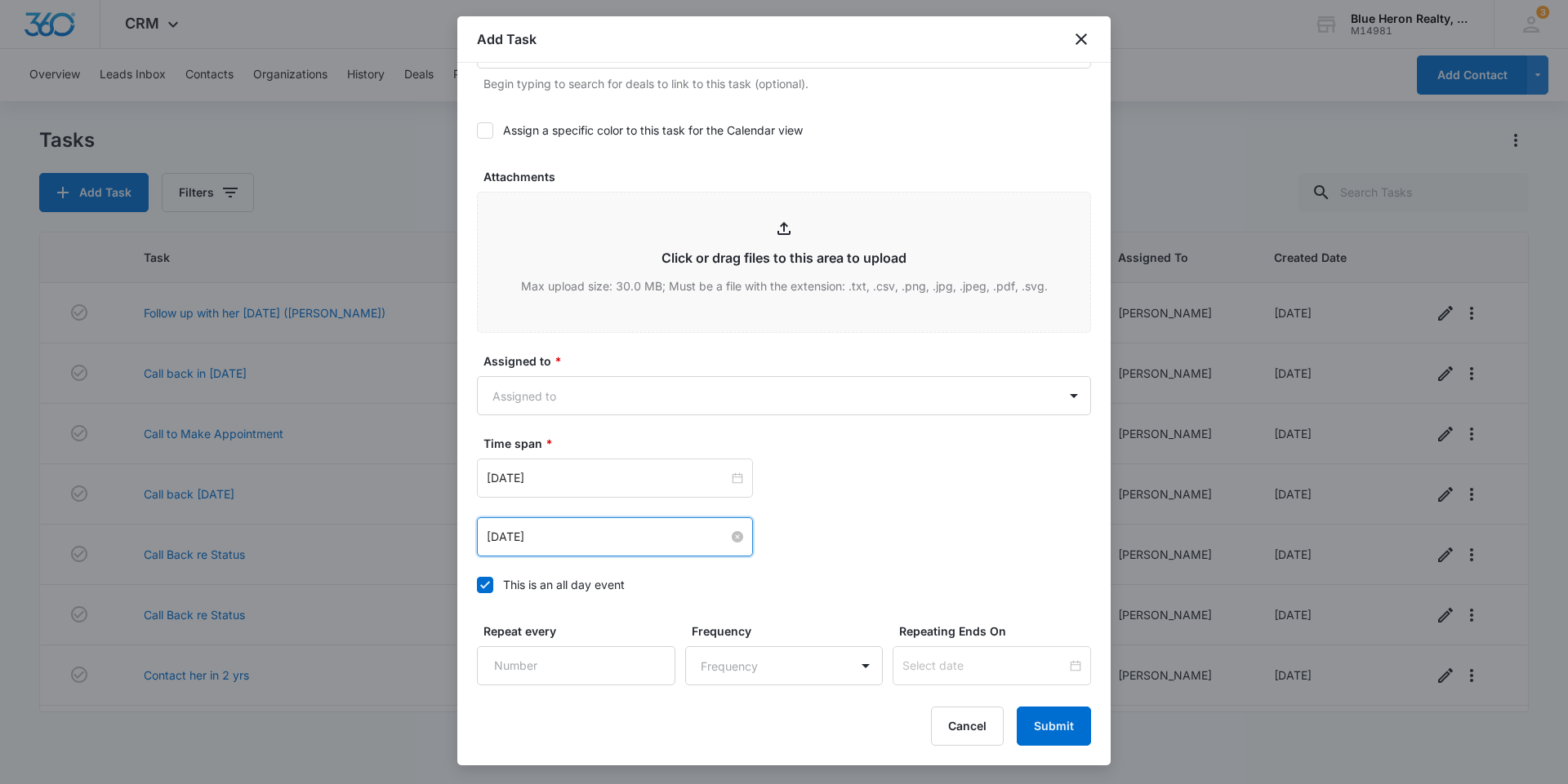
click at [705, 542] on input "[DATE]" at bounding box center [608, 536] width 242 height 18
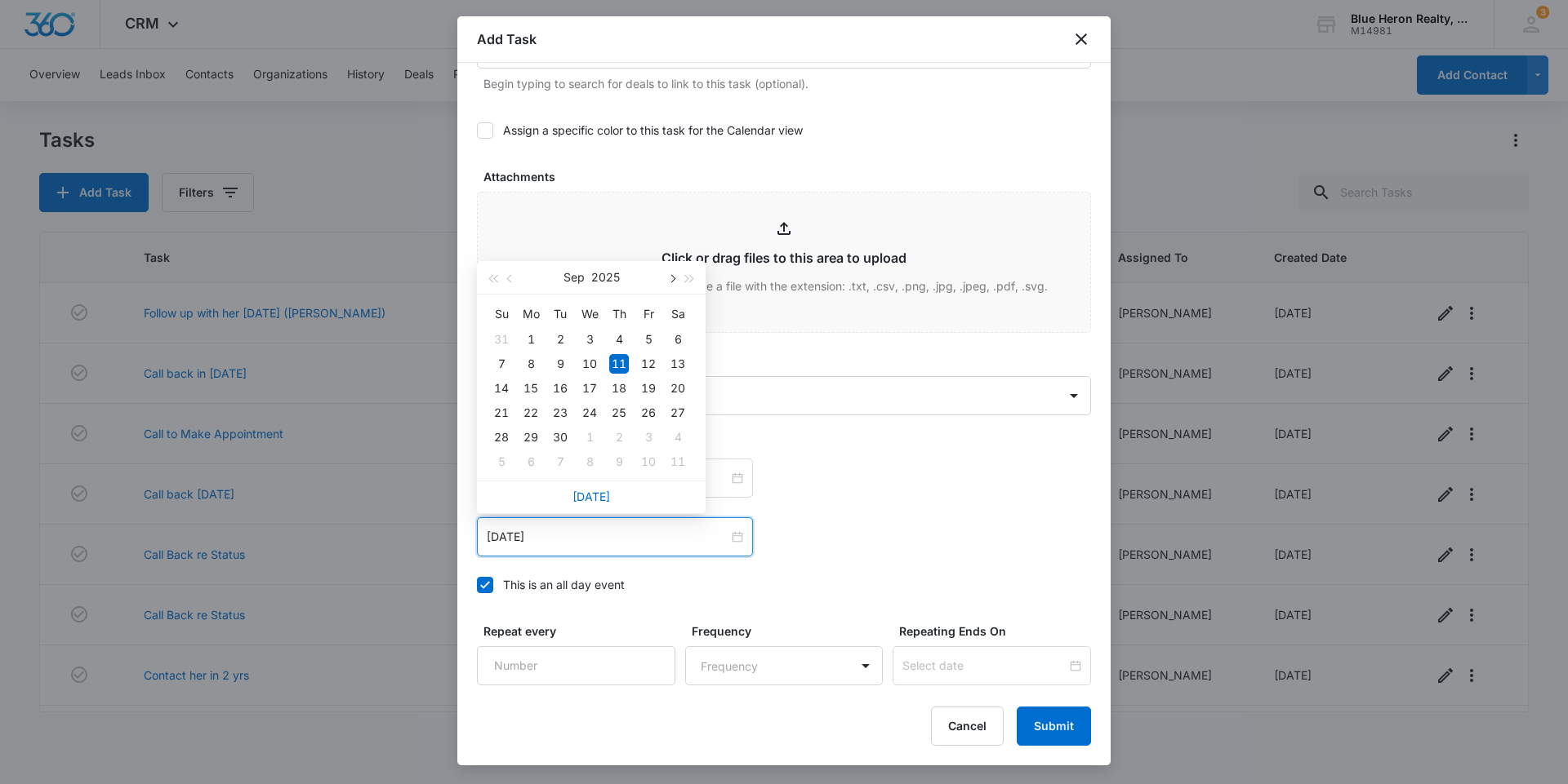
click at [673, 283] on button "button" at bounding box center [670, 278] width 18 height 33
type input "[DATE]"
click at [620, 387] on div "13" at bounding box center [618, 388] width 20 height 20
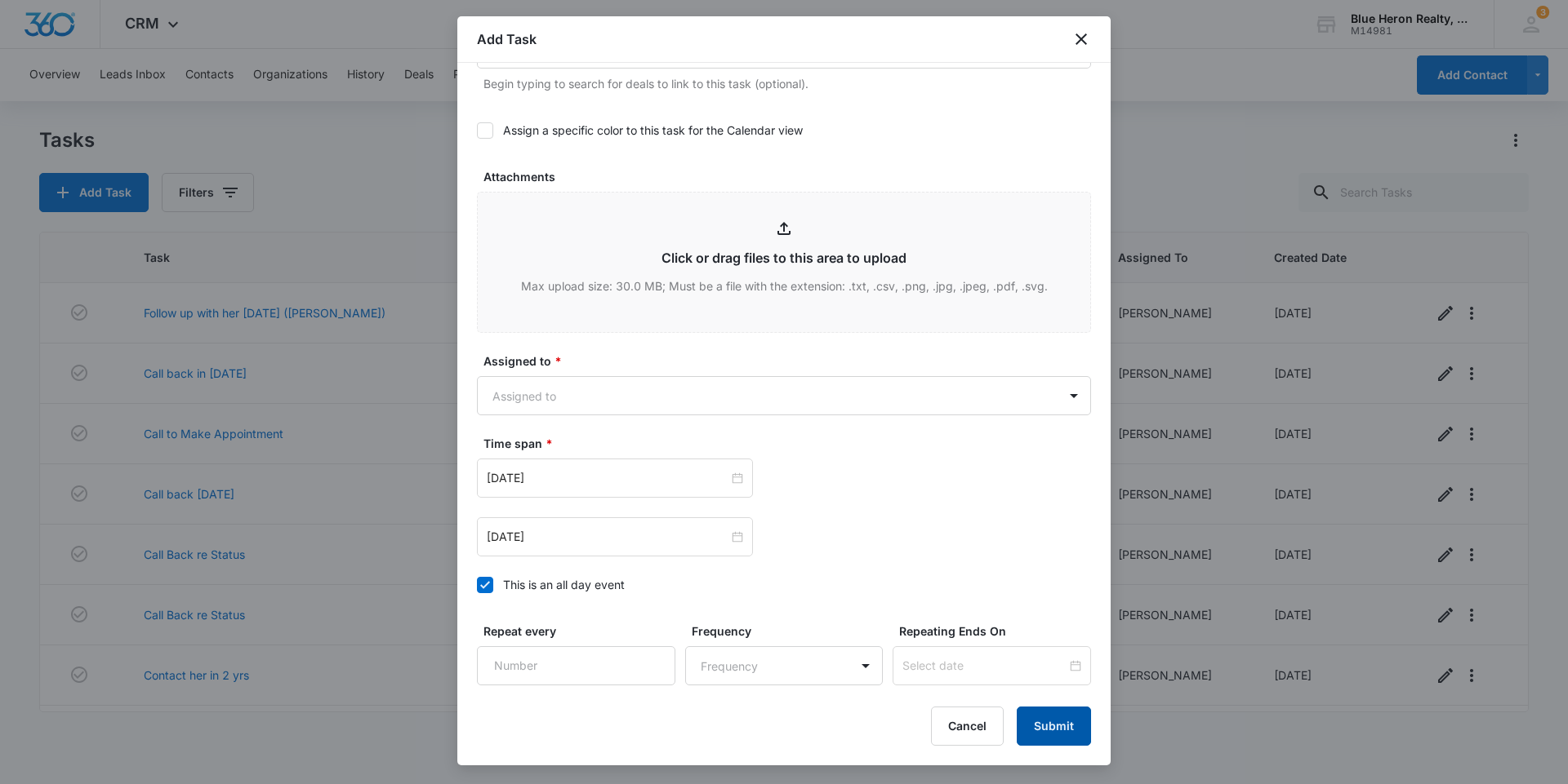
click at [1050, 740] on button "Submit" at bounding box center [1054, 727] width 75 height 39
click at [574, 401] on body "CRM Apps Reputation Websites Forms CRM Email Social Shop Payments POS Content A…" at bounding box center [784, 392] width 1568 height 784
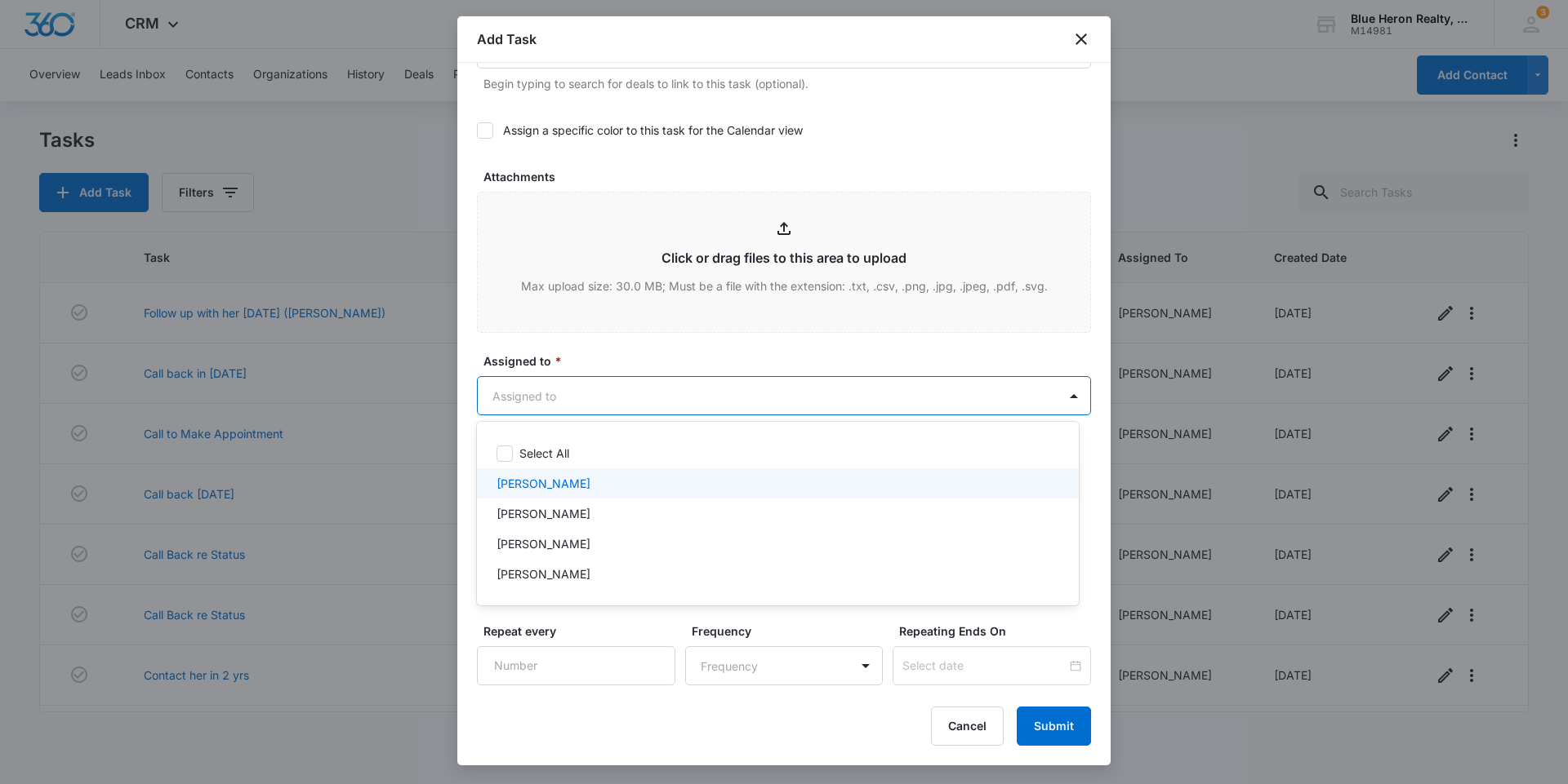
click at [563, 485] on p "[PERSON_NAME]" at bounding box center [544, 483] width 94 height 17
click at [1048, 726] on div at bounding box center [784, 392] width 1568 height 784
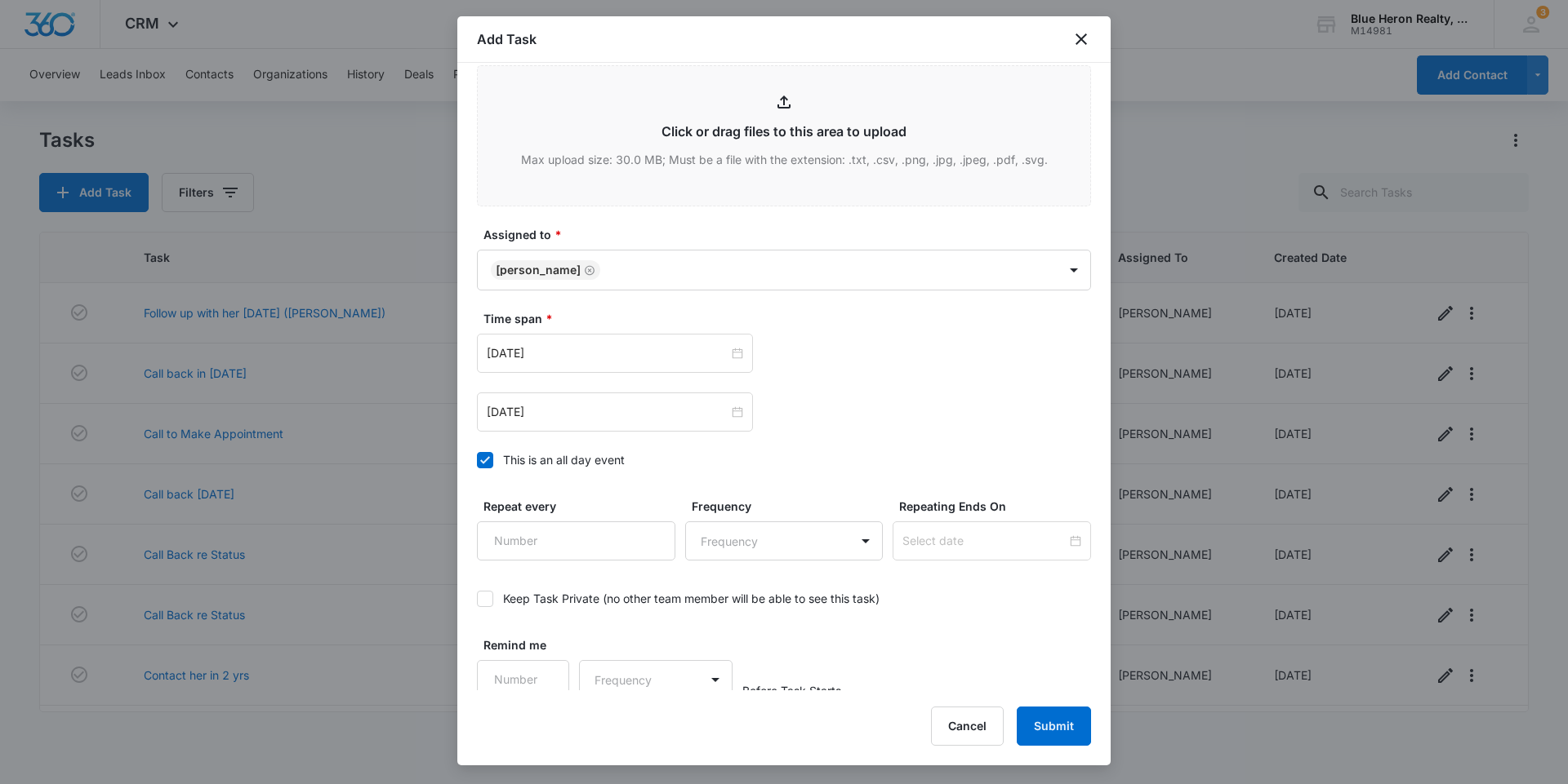
scroll to position [818, 0]
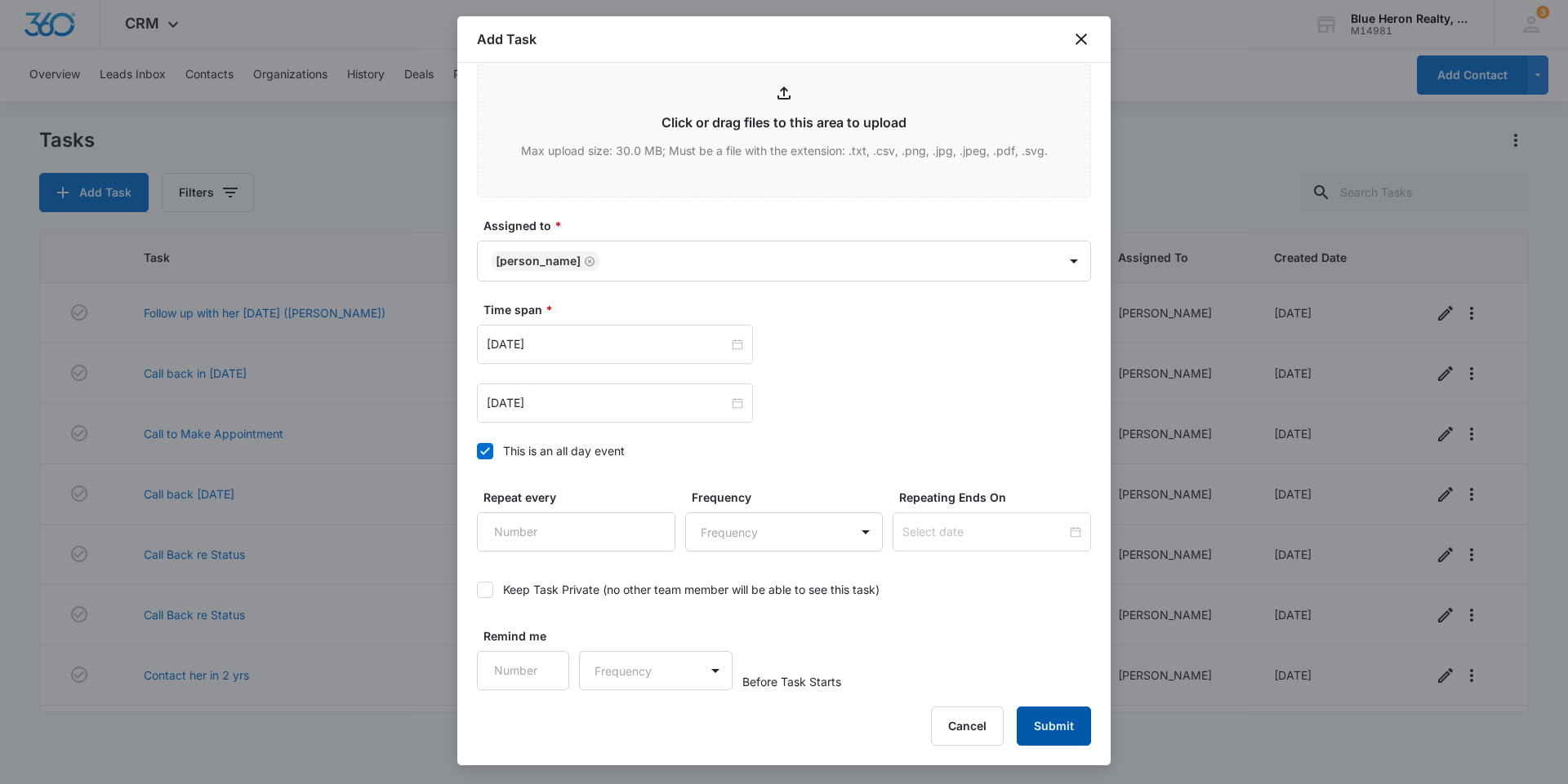
click at [1045, 724] on button "Submit" at bounding box center [1054, 727] width 75 height 39
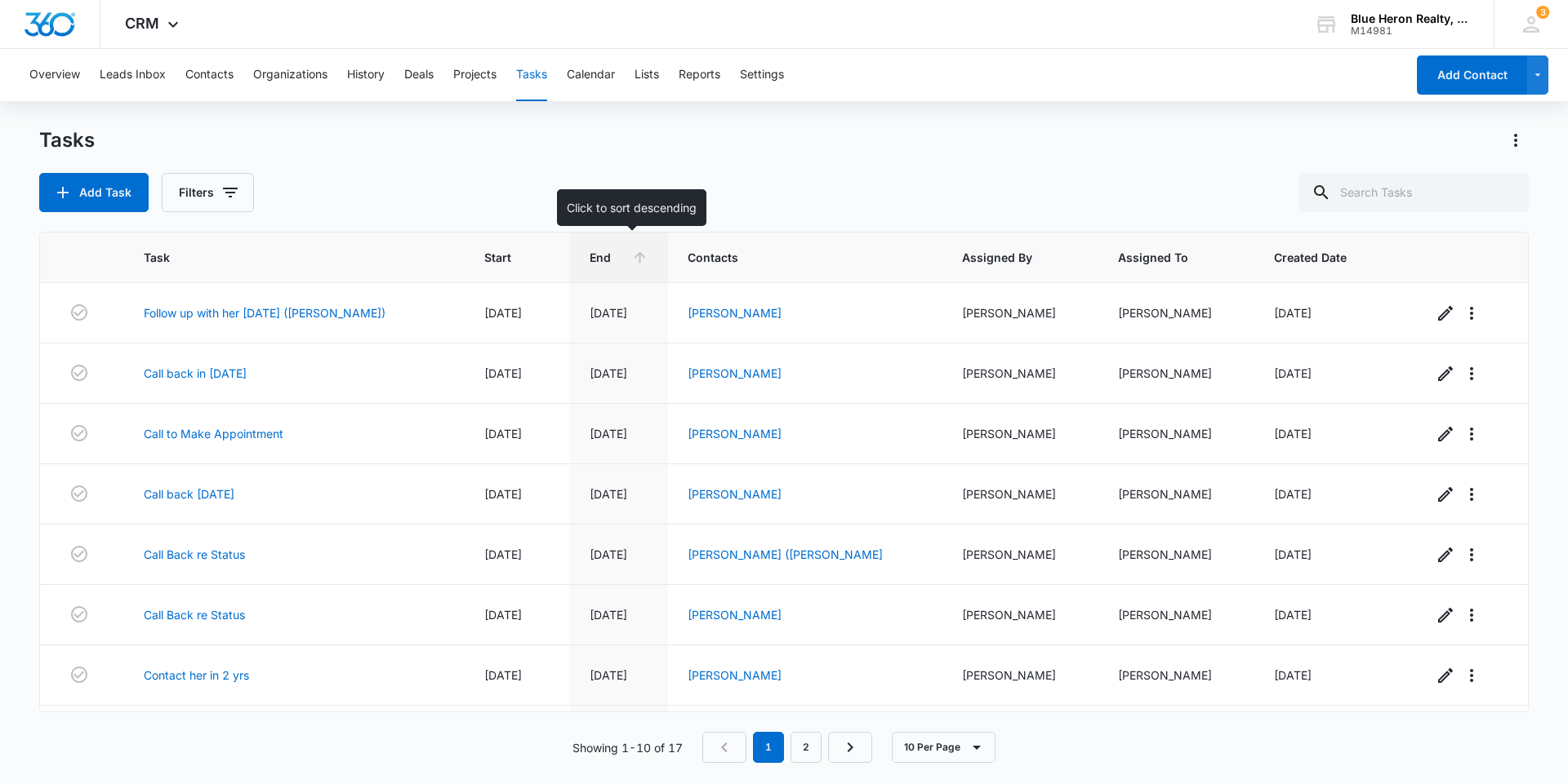
click at [609, 260] on span "End" at bounding box center [608, 257] width 36 height 17
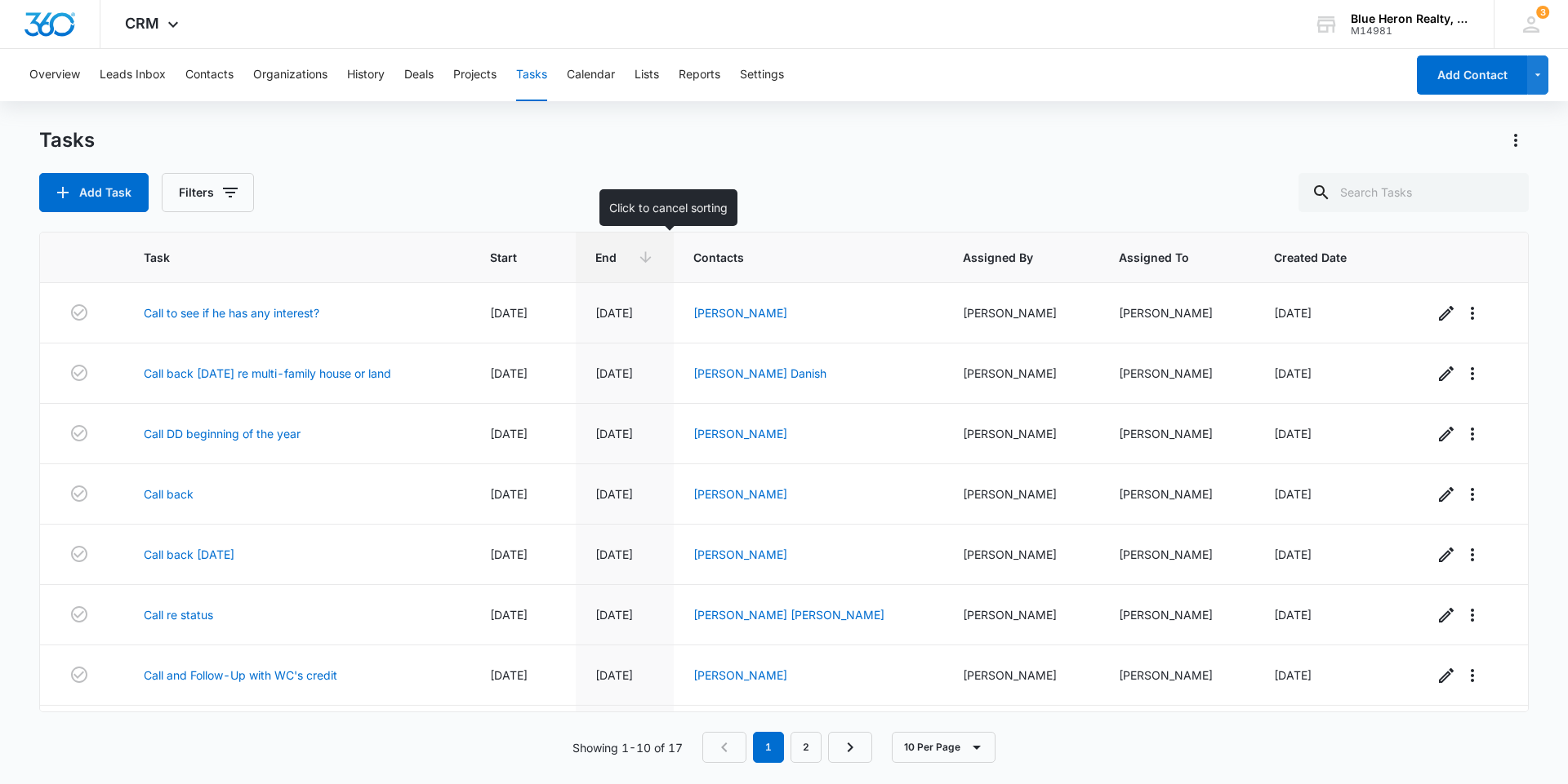
click at [655, 266] on th "End" at bounding box center [624, 257] width 98 height 51
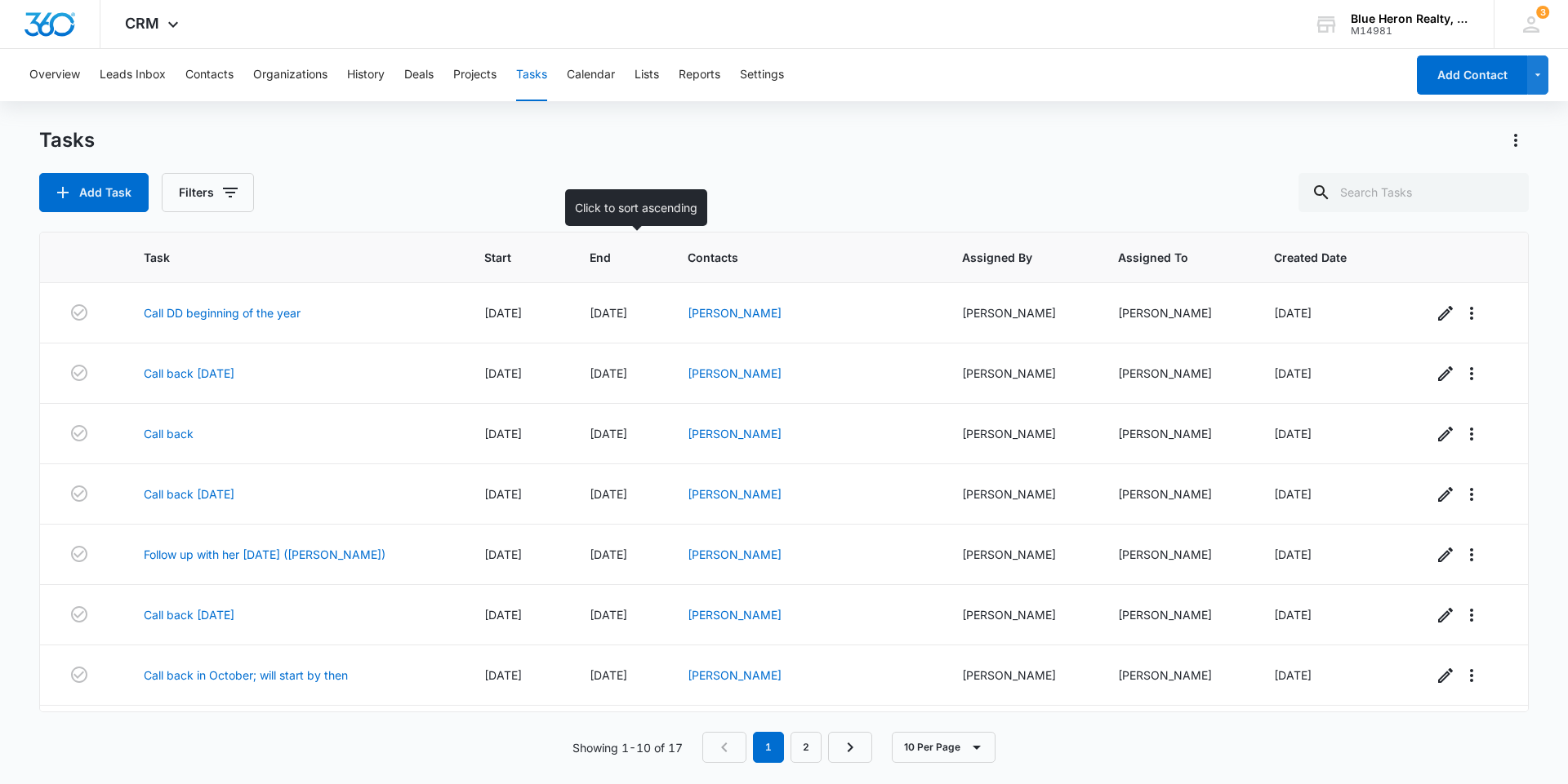
click at [626, 263] on span "End" at bounding box center [608, 257] width 36 height 17
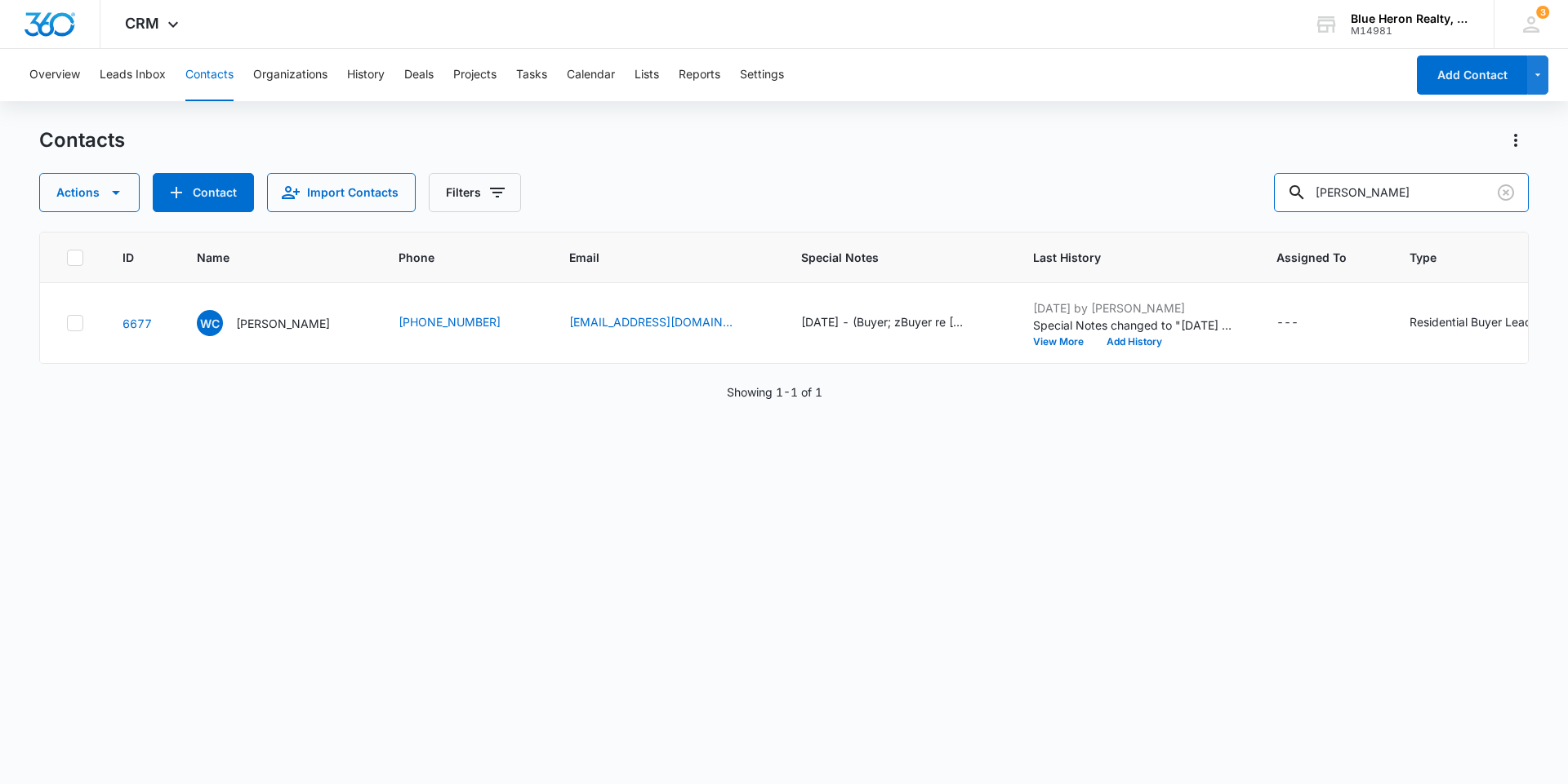
drag, startPoint x: 1418, startPoint y: 189, endPoint x: 1255, endPoint y: 192, distance: 163.0
click at [1255, 192] on div "Actions Contact Import Contacts Filters [PERSON_NAME]" at bounding box center [784, 193] width 1489 height 39
type input "[PERSON_NAME]"
click at [250, 319] on p "[PERSON_NAME]" at bounding box center [283, 324] width 94 height 17
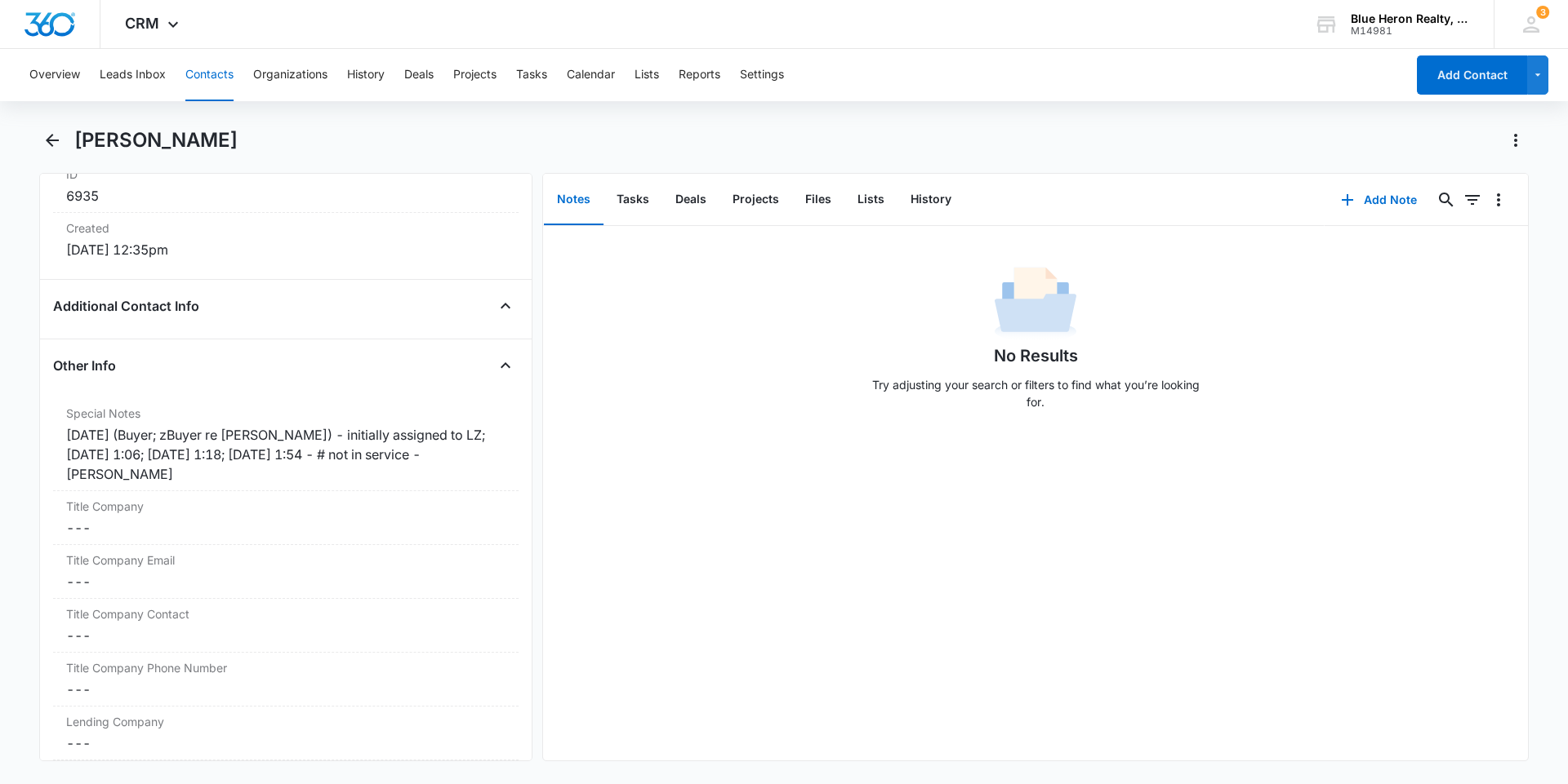
scroll to position [1102, 0]
click at [256, 450] on div "[DATE] (Buyer; zBuyer re [PERSON_NAME]) - initially assigned to LZ; [DATE] 1:06…" at bounding box center [285, 450] width 439 height 59
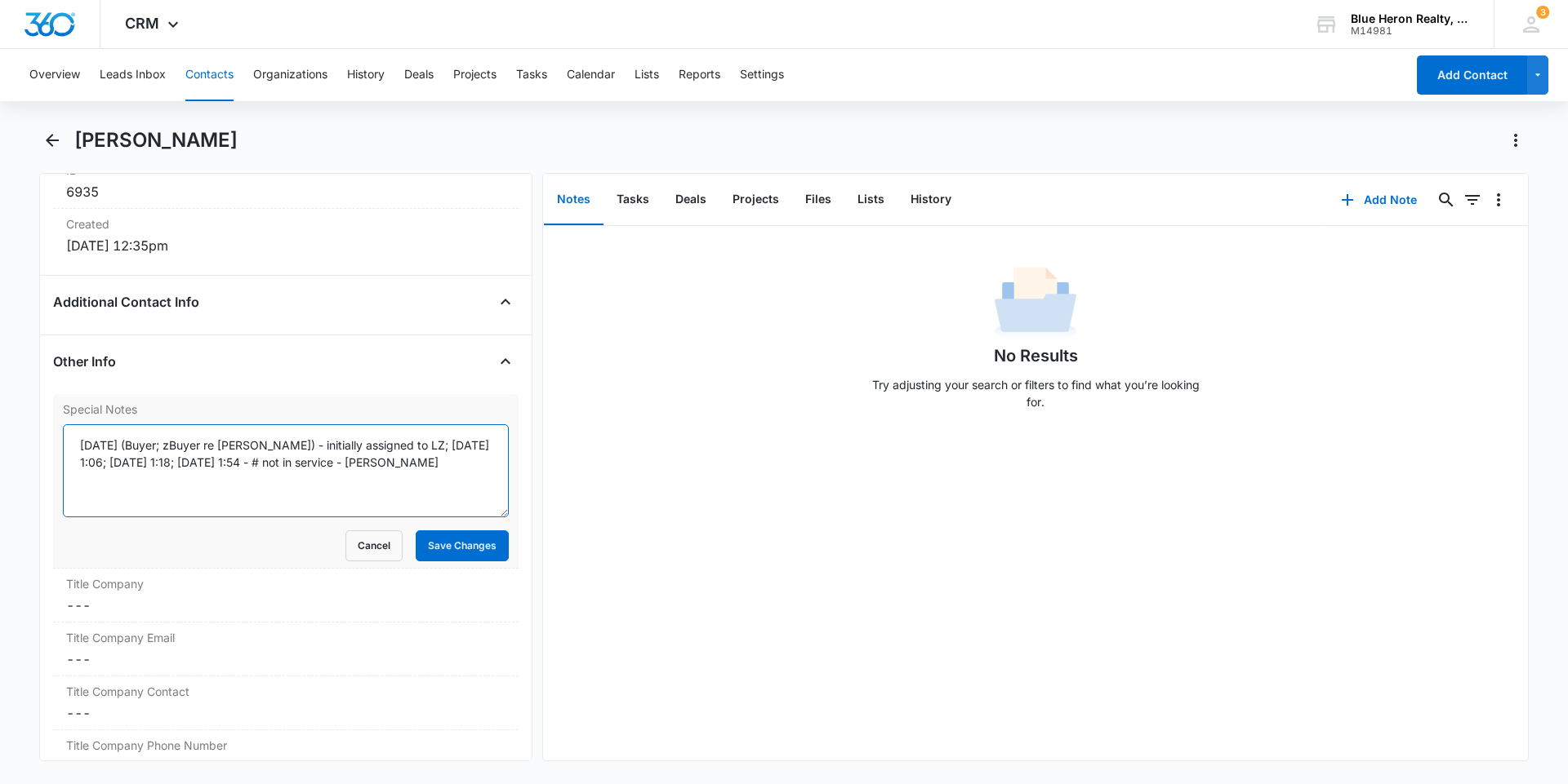
click at [200, 461] on textarea "[DATE] (Buyer; zBuyer re [PERSON_NAME]) - initially assigned to LZ; [DATE] 1:06…" at bounding box center [285, 470] width 446 height 93
type textarea "[DATE] (Buyer; zBuyer re [PERSON_NAME]) - initially assigned to LZ; [DATE] 1:06…"
click at [418, 542] on button "Save Changes" at bounding box center [462, 546] width 93 height 31
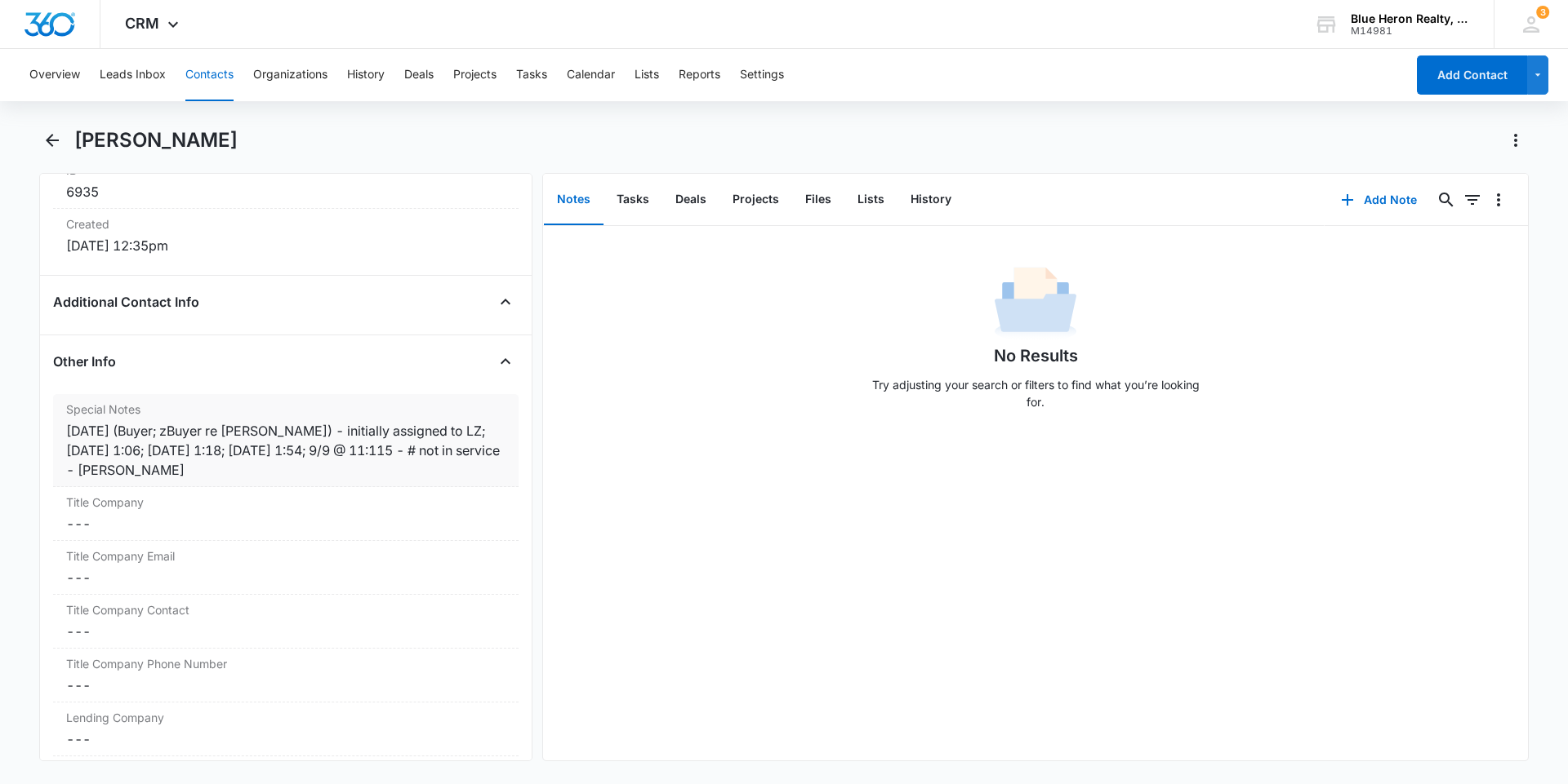
click at [353, 454] on div "[DATE] (Buyer; zBuyer re [PERSON_NAME]) - initially assigned to LZ; [DATE] 1:06…" at bounding box center [285, 450] width 439 height 59
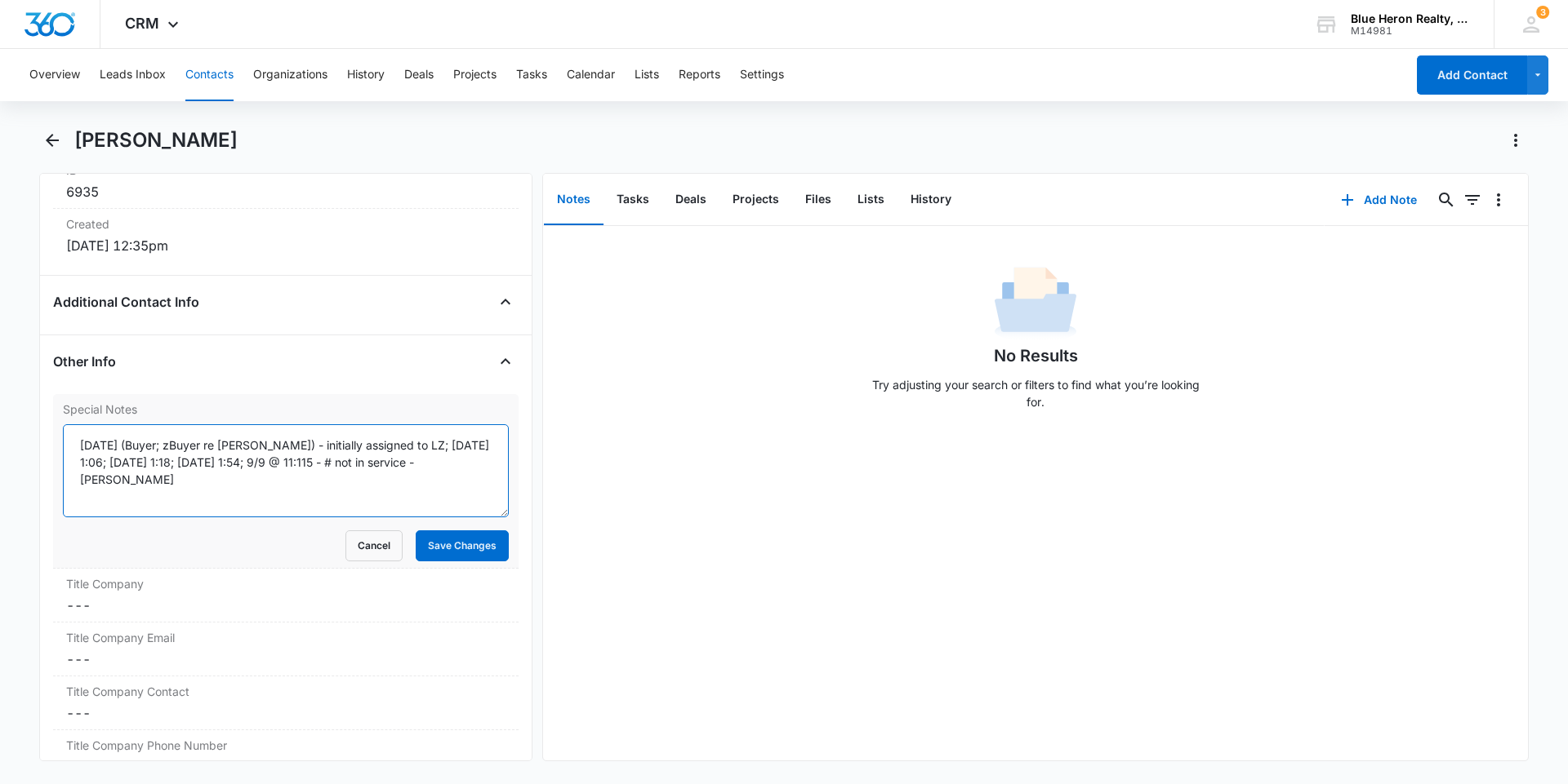
click at [266, 461] on textarea "[DATE] (Buyer; zBuyer re [PERSON_NAME]) - initially assigned to LZ; [DATE] 1:06…" at bounding box center [285, 470] width 446 height 93
click at [270, 458] on textarea "[DATE] (Buyer; zBuyer re [PERSON_NAME]) - initially assigned to LZ; [DATE] 1:06…" at bounding box center [285, 470] width 446 height 93
type textarea "[DATE] (Buyer; zBuyer re [PERSON_NAME]) - initially assigned to LZ; [DATE] 1:06…"
click at [418, 553] on button "Save Changes" at bounding box center [462, 546] width 93 height 31
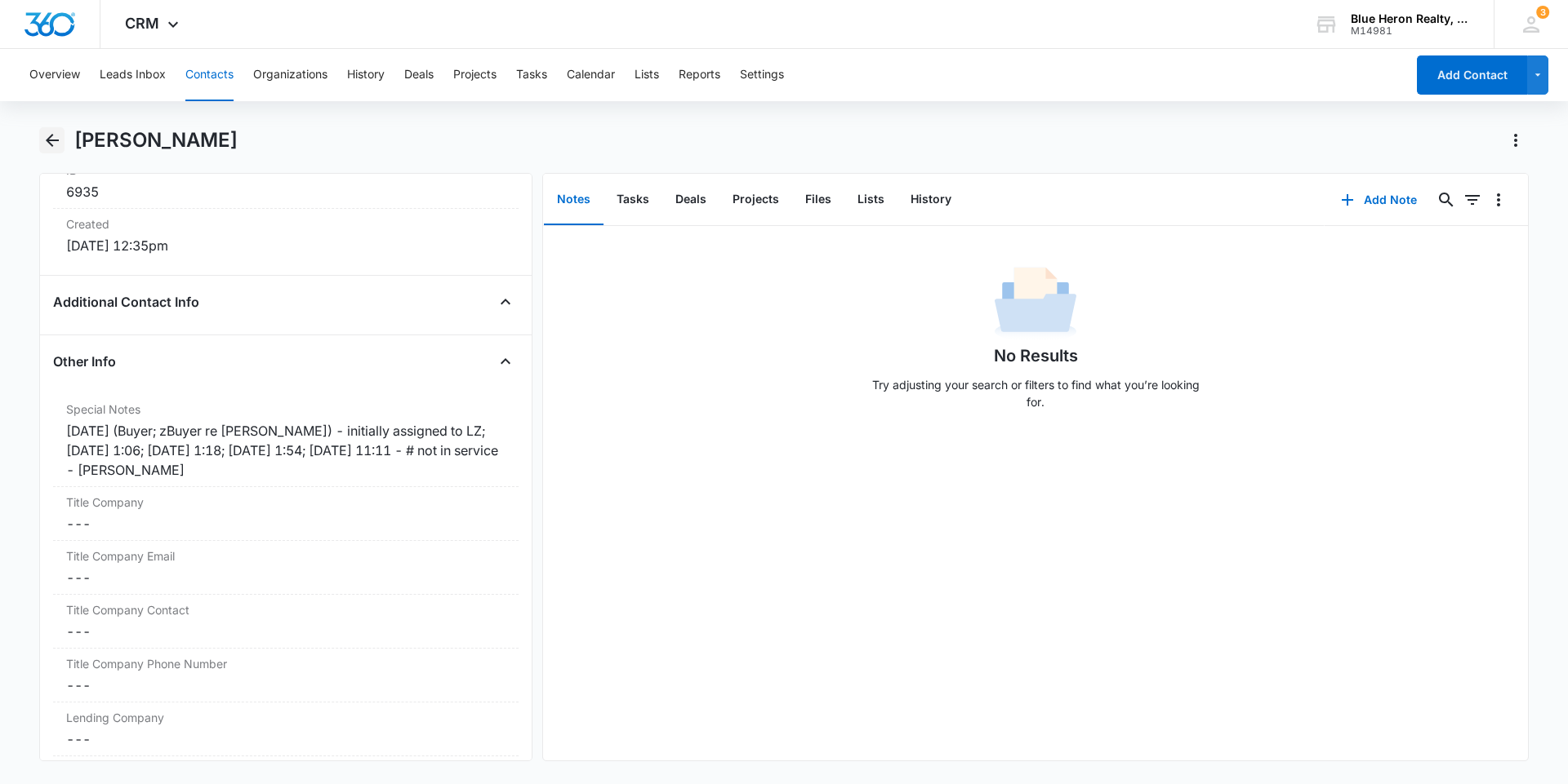
click at [49, 141] on icon "Back" at bounding box center [51, 140] width 13 height 13
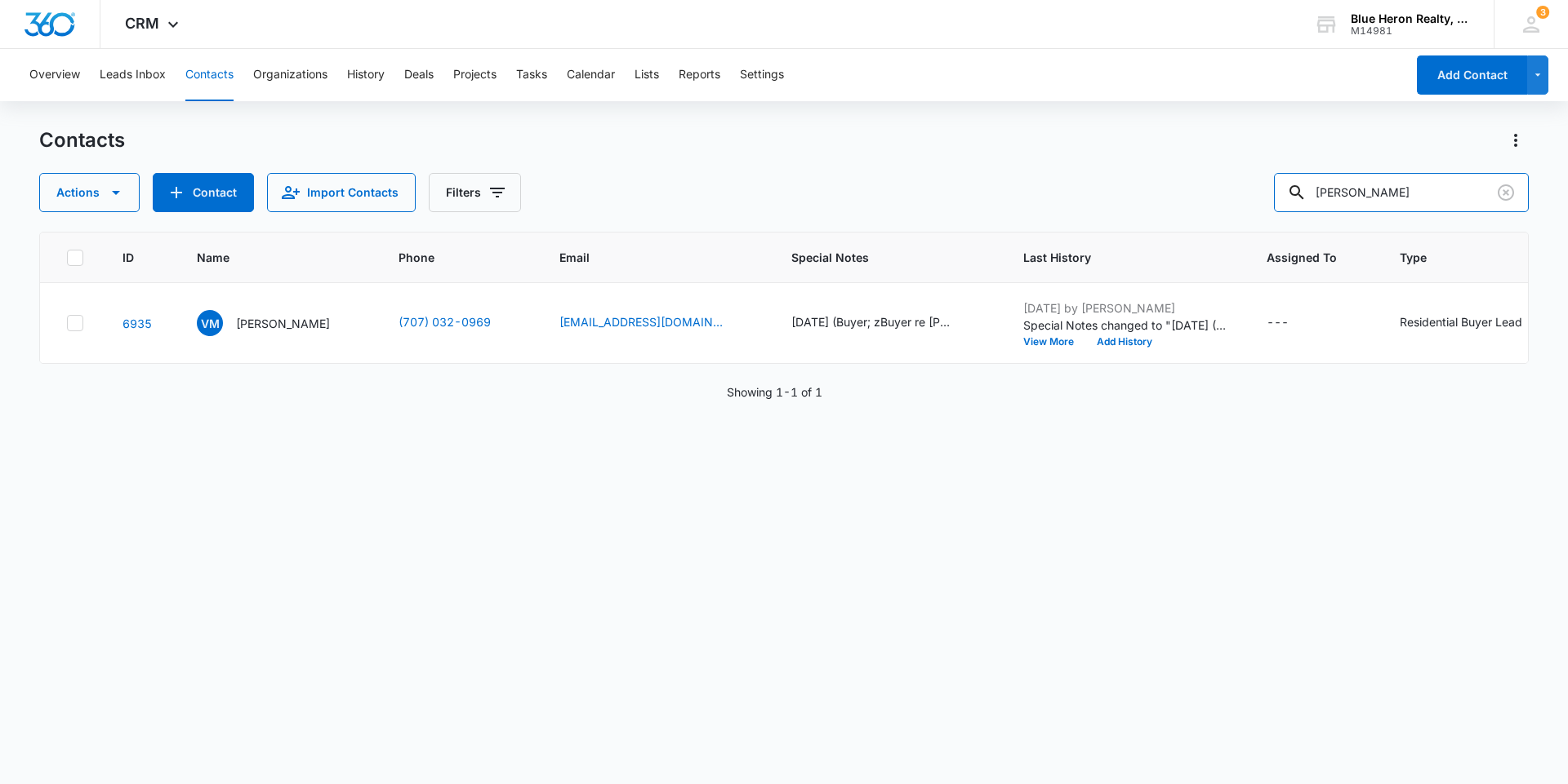
drag, startPoint x: 1446, startPoint y: 189, endPoint x: 1316, endPoint y: 134, distance: 141.2
click at [1325, 174] on input "[PERSON_NAME]" at bounding box center [1401, 193] width 255 height 39
type input "[PERSON_NAME]"
click at [1422, 193] on input "[PERSON_NAME]" at bounding box center [1401, 193] width 255 height 39
click at [249, 322] on p "[PERSON_NAME]" at bounding box center [283, 324] width 94 height 17
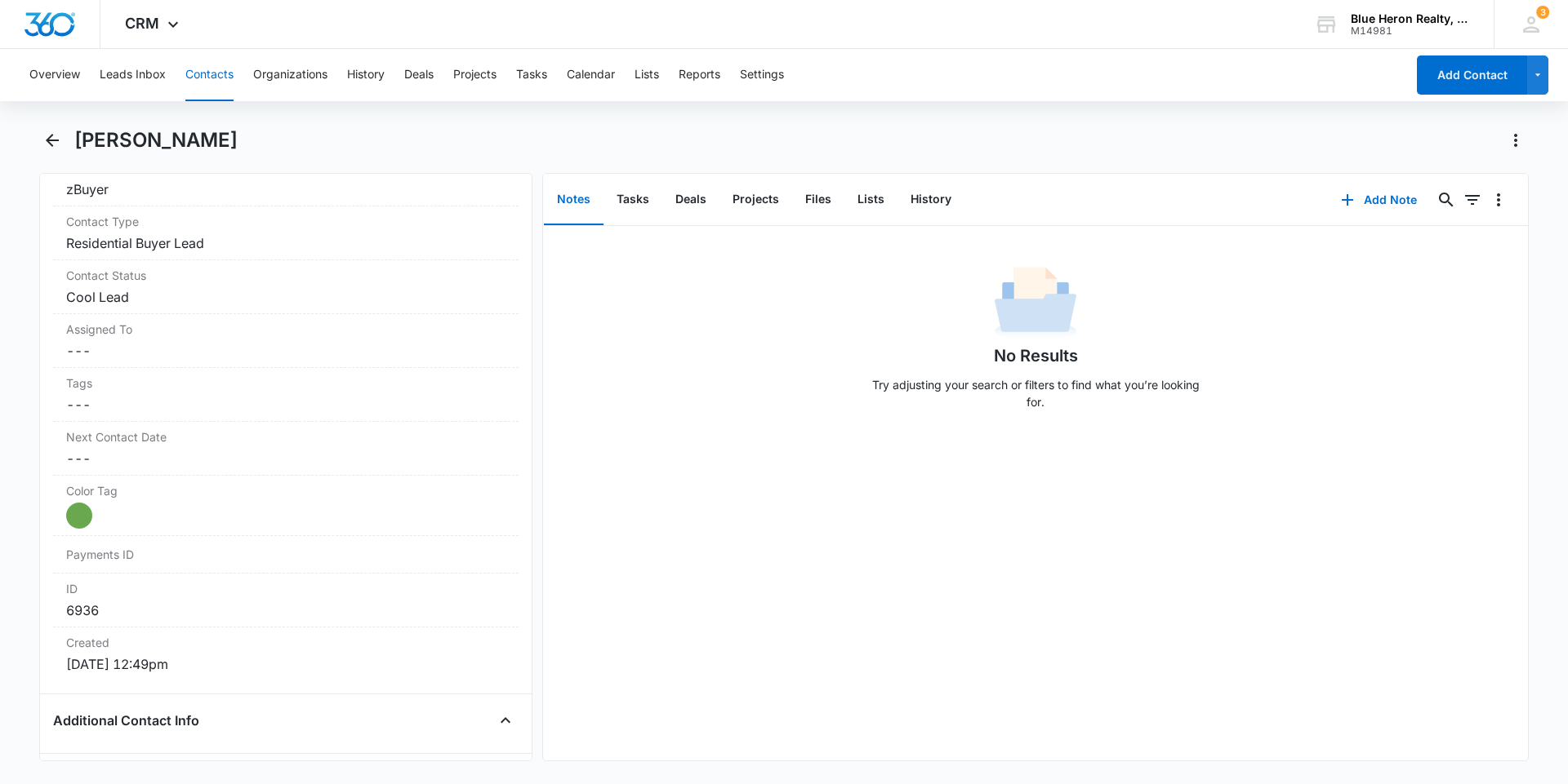
scroll to position [612, 0]
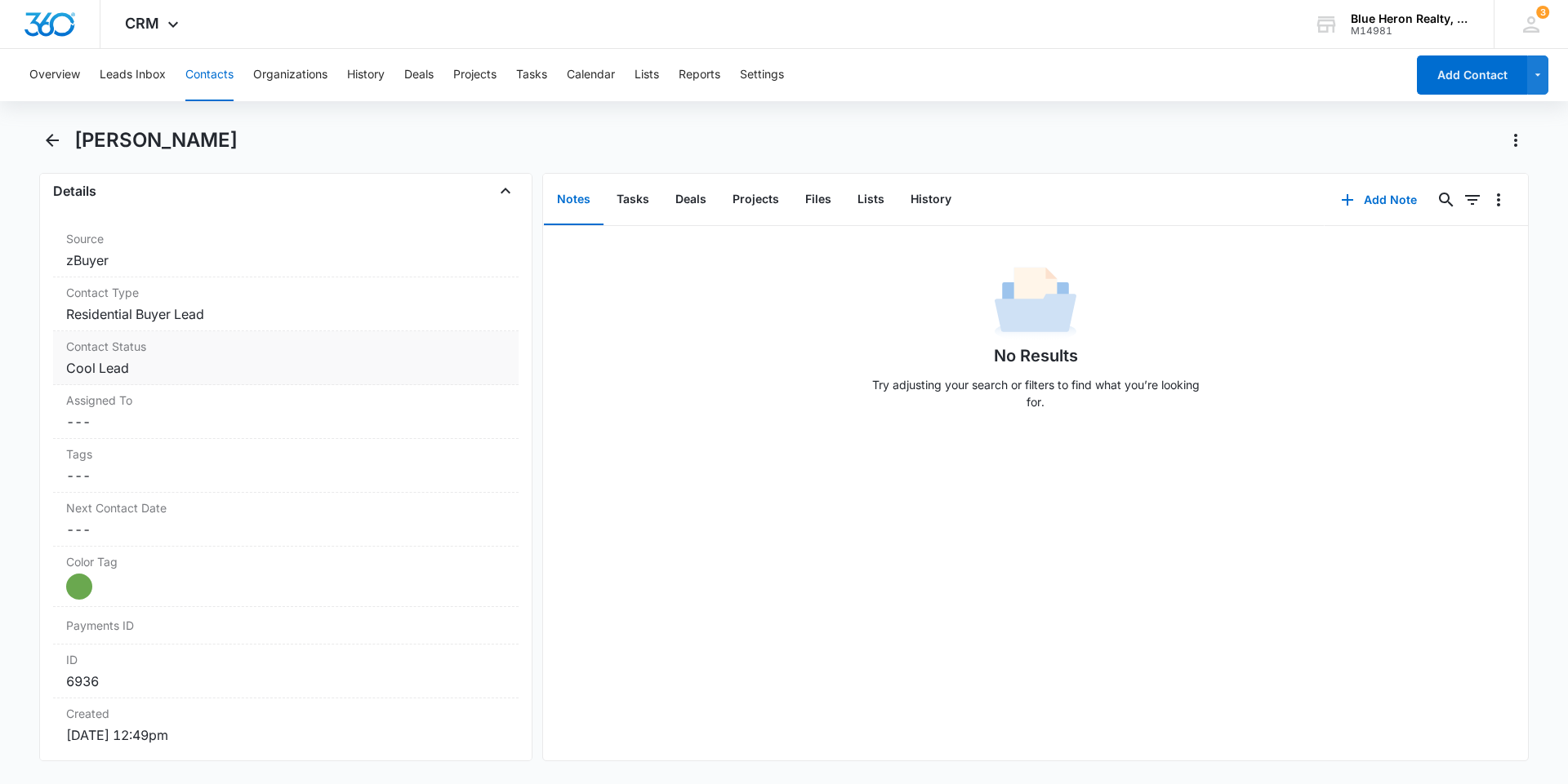
click at [174, 368] on dd "Cancel Save Changes Cool Lead" at bounding box center [285, 368] width 439 height 20
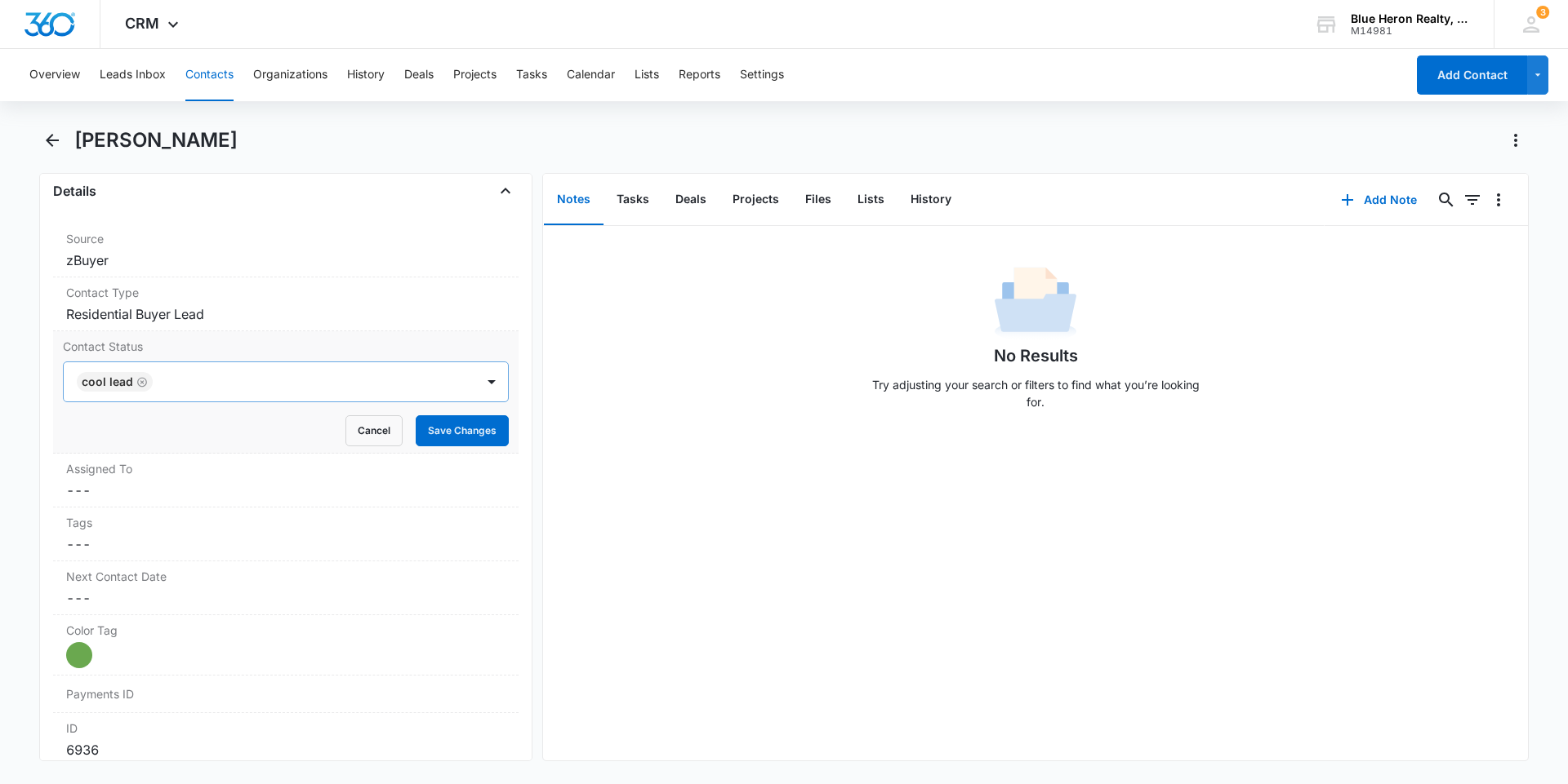
click at [141, 384] on icon "Remove Cool Lead" at bounding box center [141, 382] width 11 height 12
type input "dead"
click at [105, 445] on p "Dead Lead" at bounding box center [111, 440] width 59 height 17
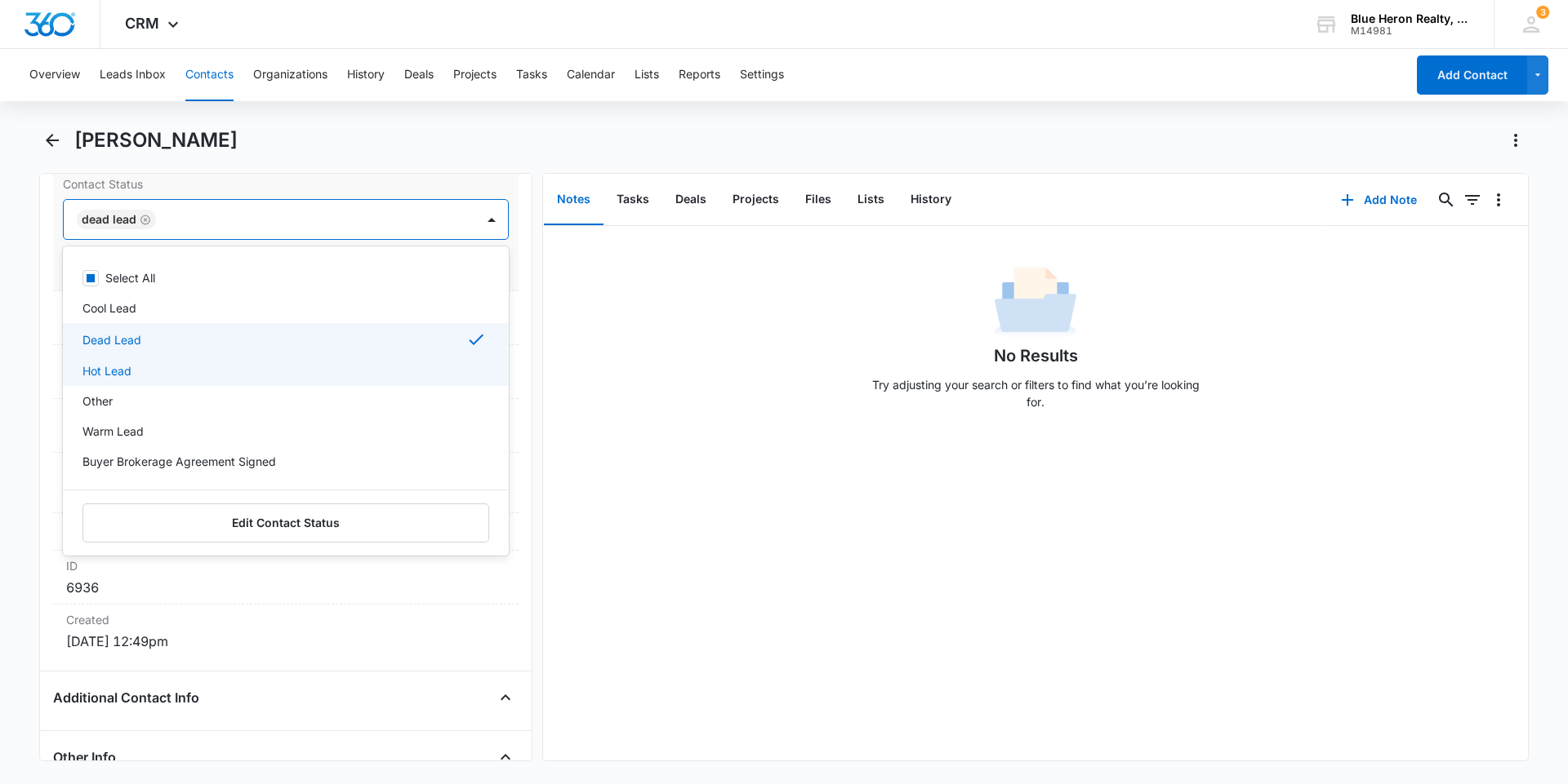
scroll to position [775, 0]
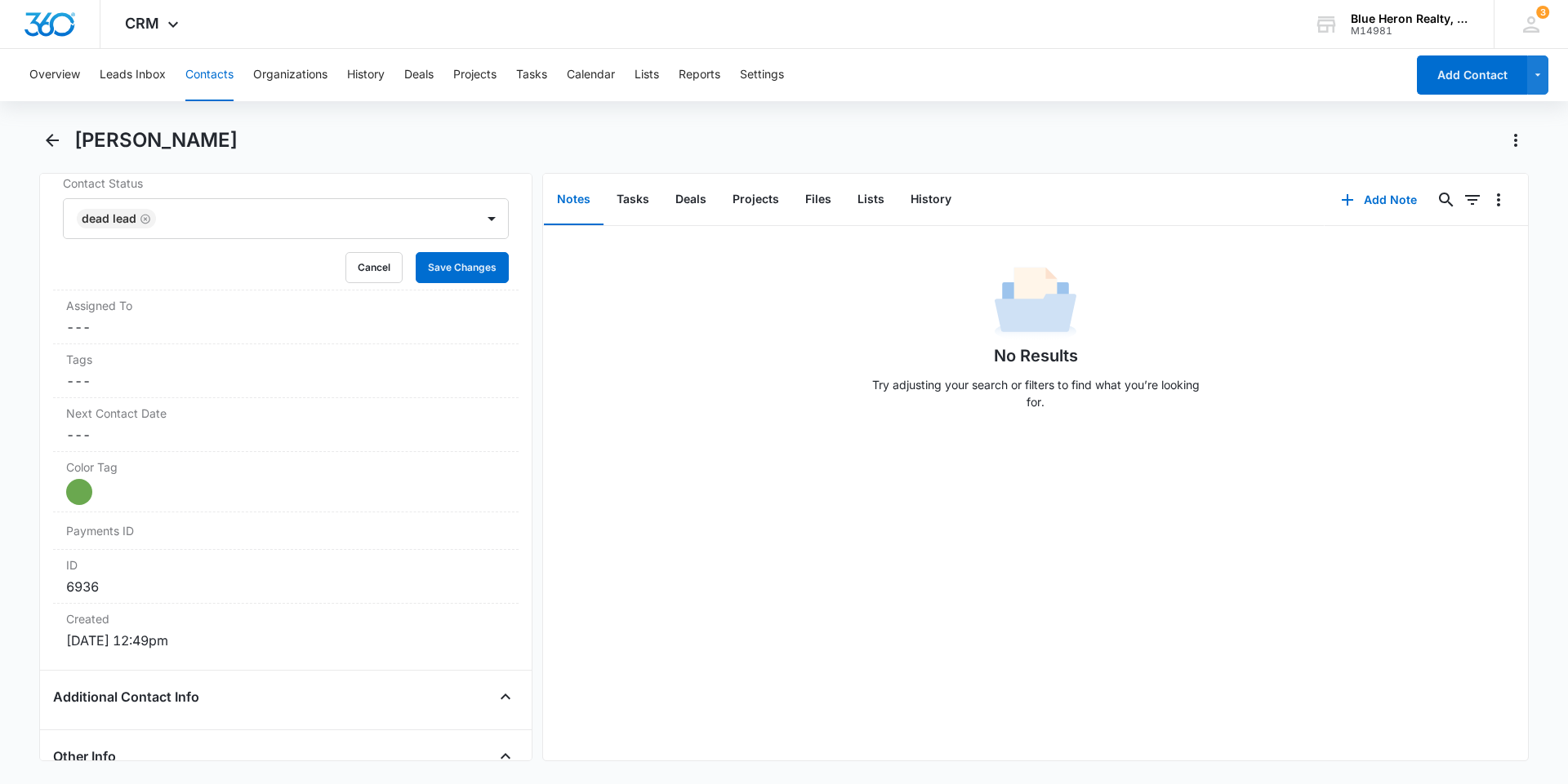
click at [677, 555] on div "No Results Try adjusting your search or filters to find what you’re looking for." at bounding box center [1035, 494] width 985 height 535
click at [437, 266] on button "Save Changes" at bounding box center [462, 267] width 93 height 31
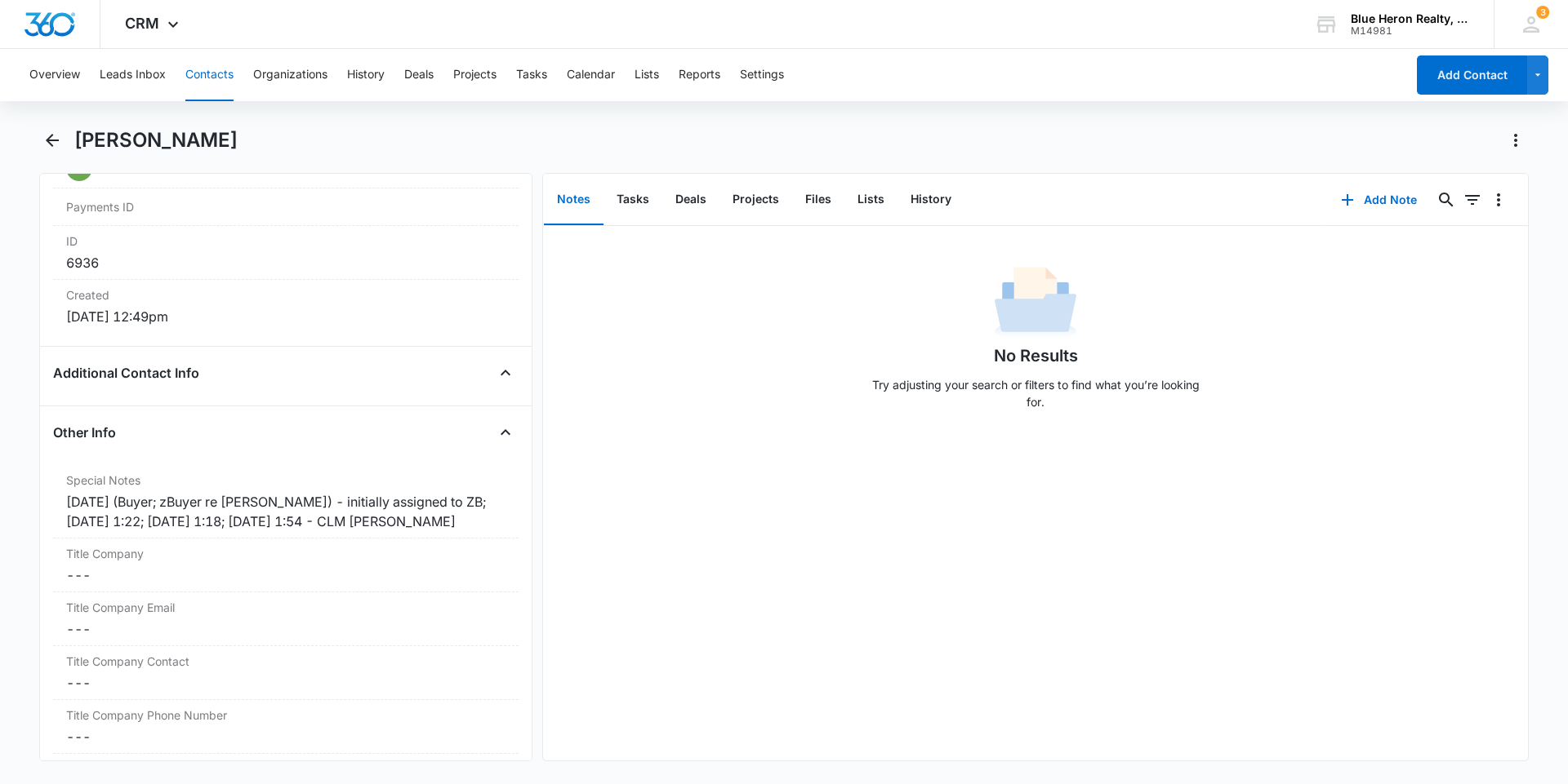
scroll to position [1101, 0]
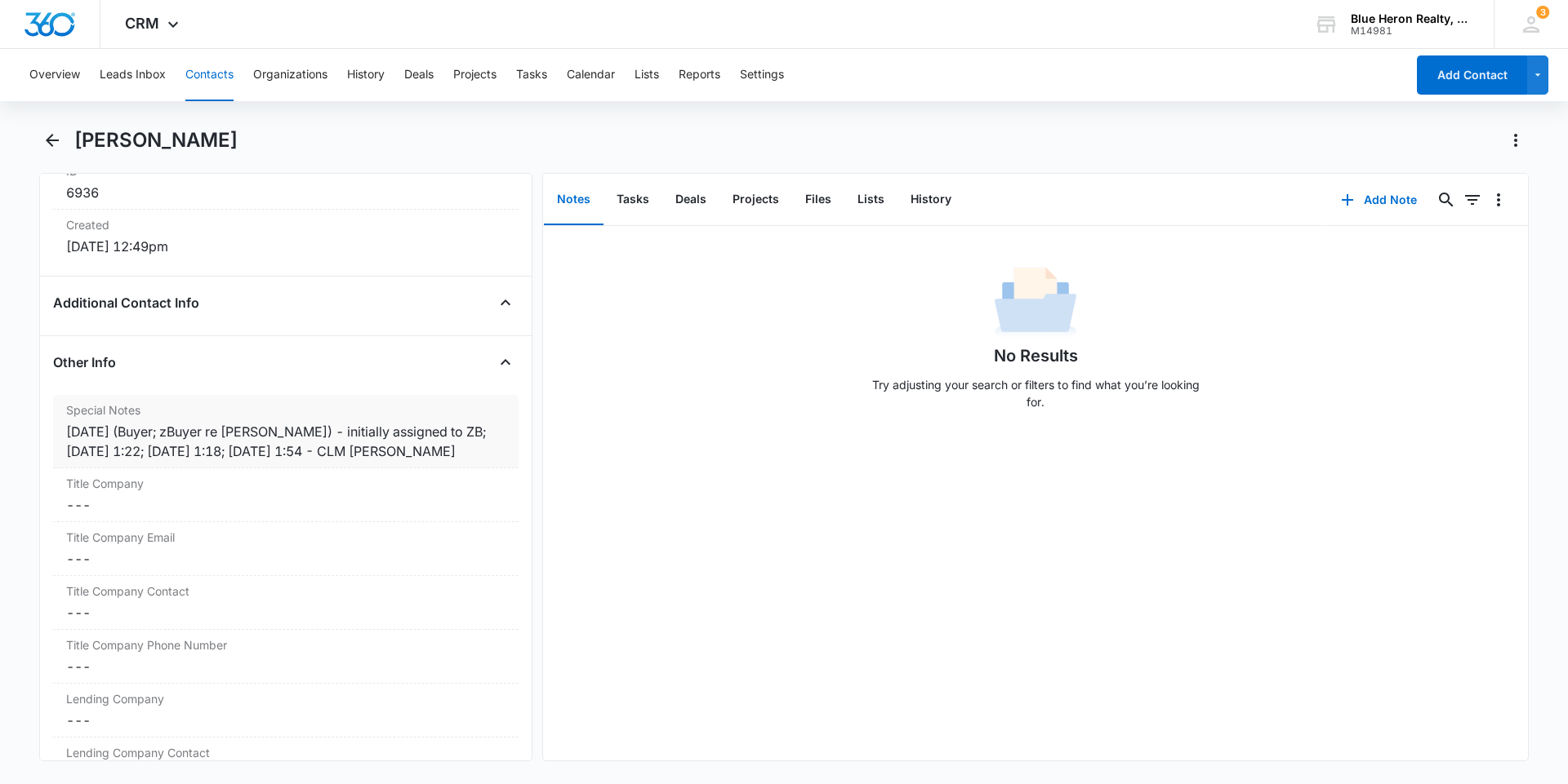
click at [256, 452] on div "[DATE] (Buyer; zBuyer re [PERSON_NAME]) - initially assigned to ZB; [DATE] 1:22…" at bounding box center [285, 441] width 439 height 39
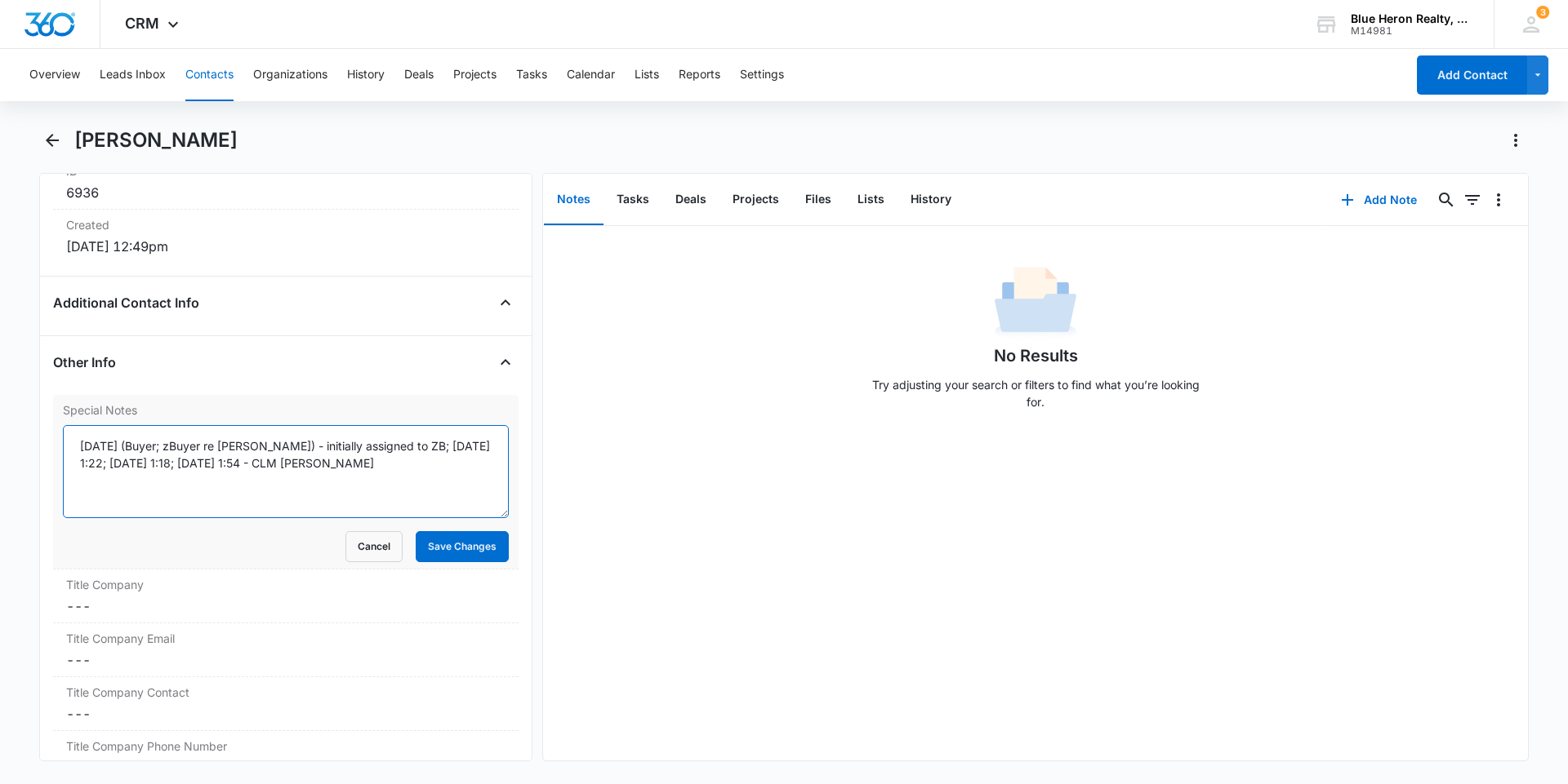
click at [200, 460] on textarea "[DATE] (Buyer; zBuyer re [PERSON_NAME]) - initially assigned to ZB; [DATE] 1:22…" at bounding box center [285, 471] width 446 height 93
type textarea "[DATE] (Buyer; zBuyer re [PERSON_NAME]) - initially assigned to ZB; [DATE] 1:22…"
click at [445, 547] on button "Save Changes" at bounding box center [462, 547] width 93 height 31
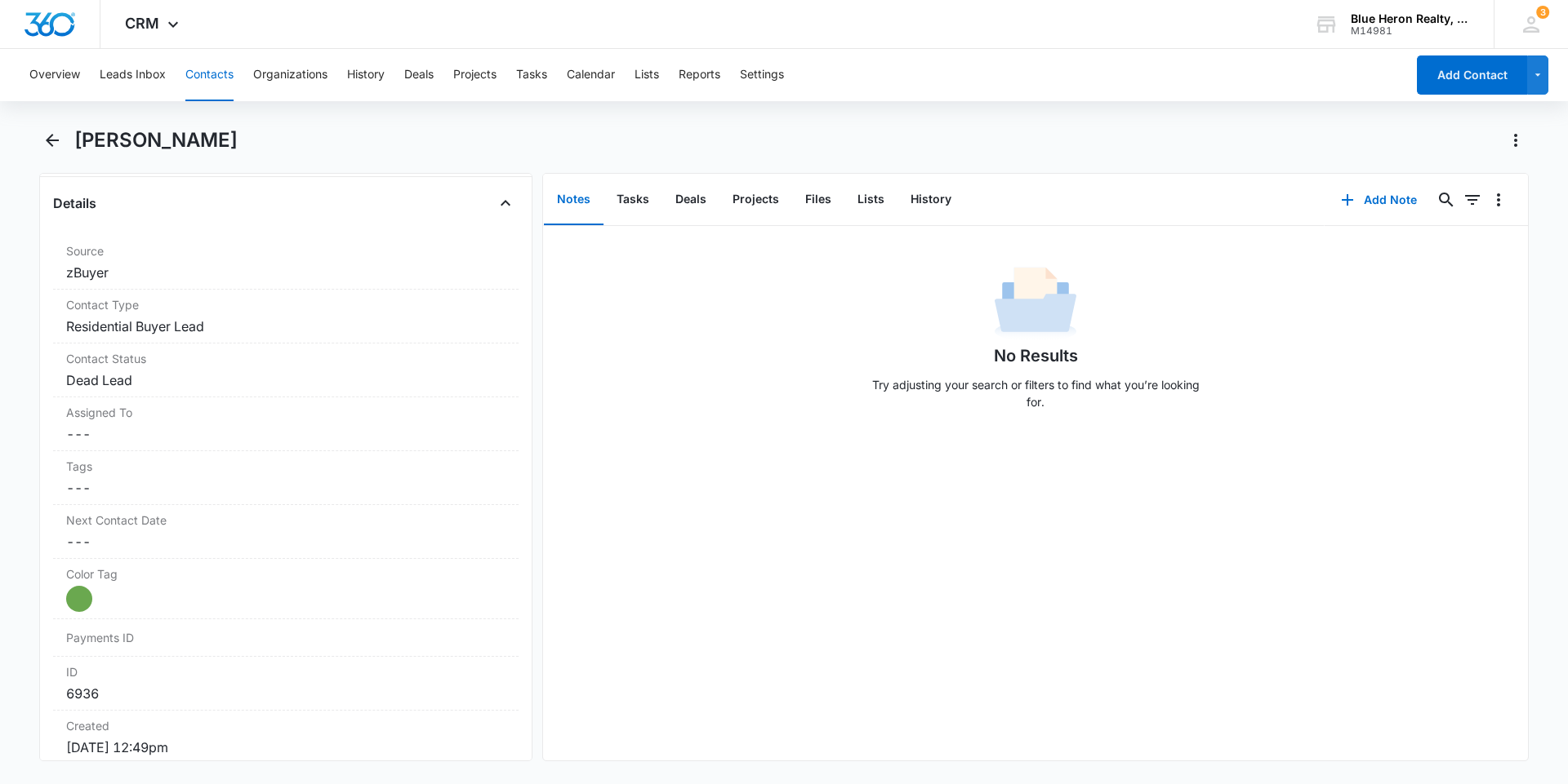
scroll to position [594, 0]
click at [52, 143] on icon "Back" at bounding box center [52, 140] width 20 height 20
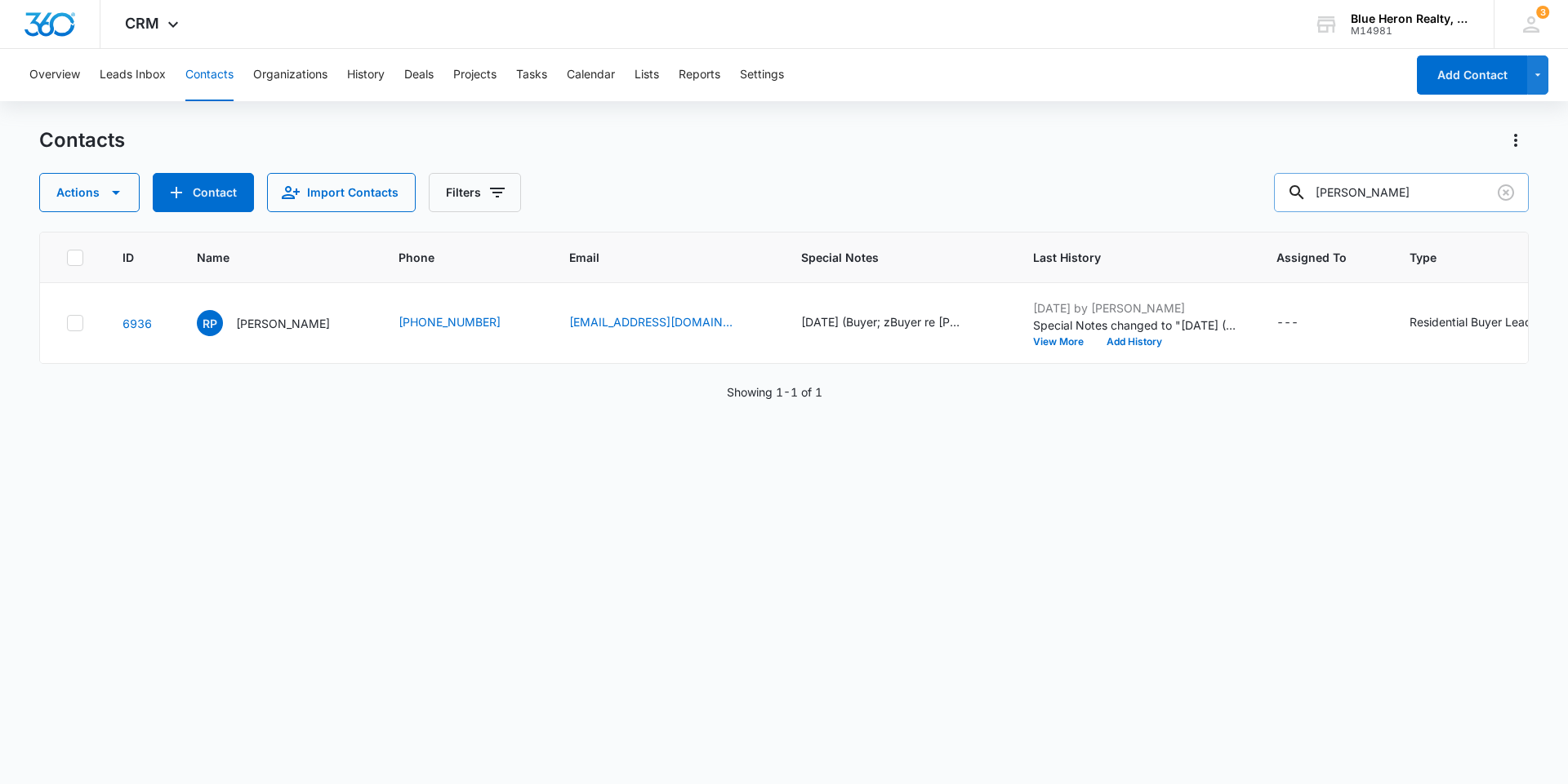
drag, startPoint x: 1431, startPoint y: 190, endPoint x: 1306, endPoint y: 191, distance: 125.0
click at [1306, 191] on div "[PERSON_NAME]" at bounding box center [1401, 193] width 255 height 39
click at [1367, 194] on input "text" at bounding box center [1413, 193] width 231 height 39
